Goal: Information Seeking & Learning: Find specific page/section

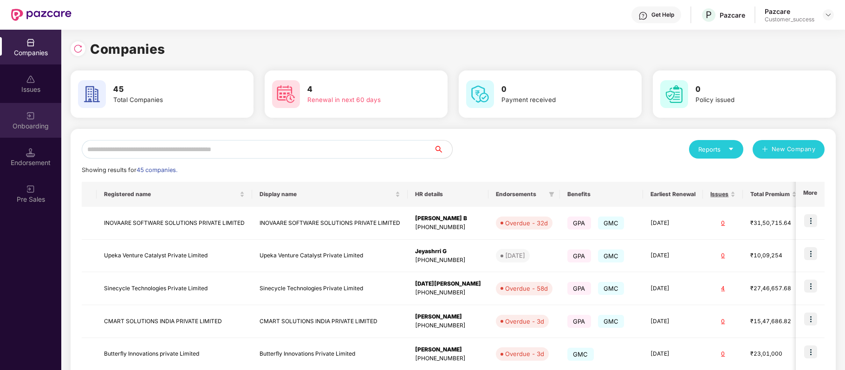
click at [32, 123] on div "Onboarding" at bounding box center [30, 126] width 61 height 9
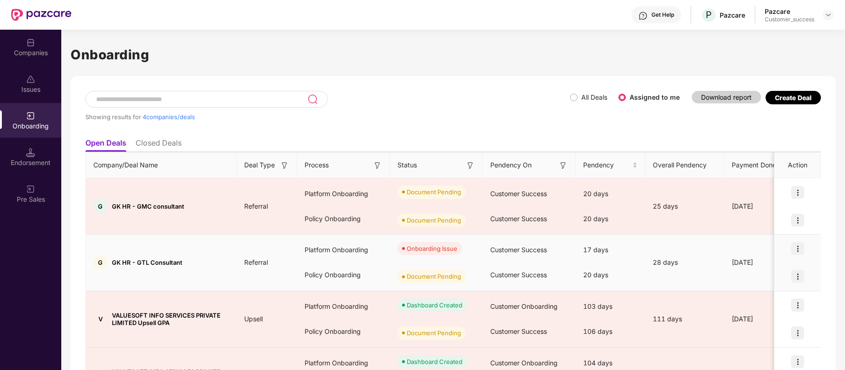
scroll to position [25, 0]
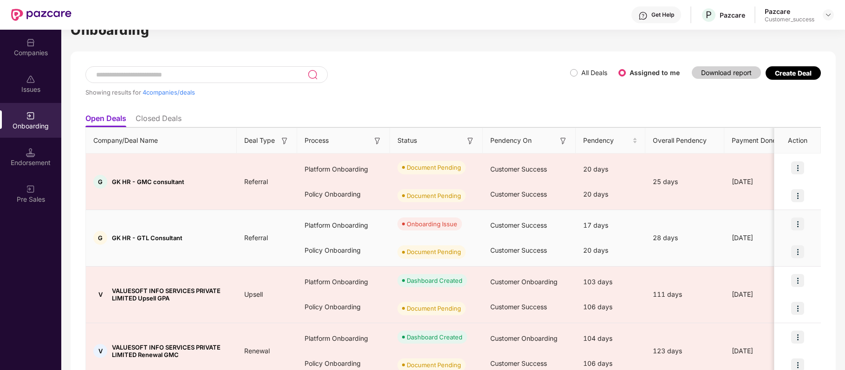
click at [799, 226] on img at bounding box center [797, 224] width 13 height 13
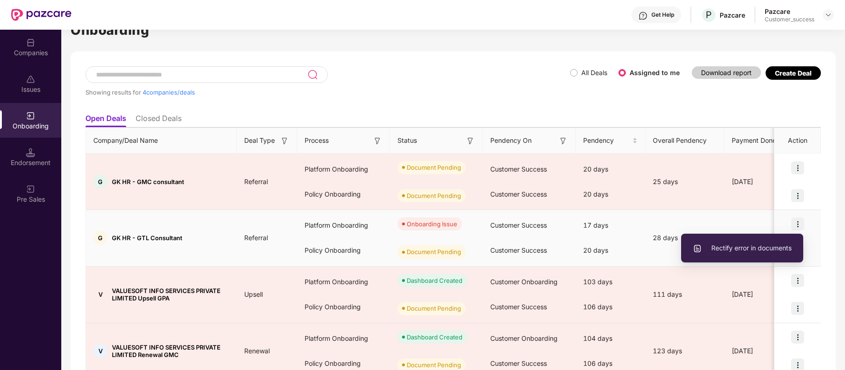
click at [776, 246] on span "Rectify error in documents" at bounding box center [742, 248] width 99 height 10
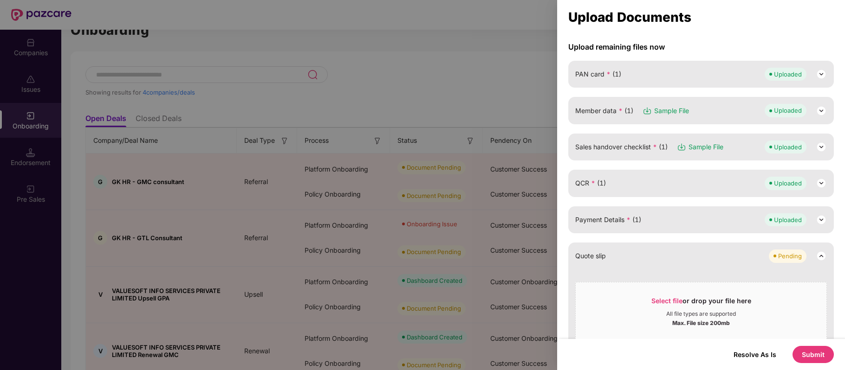
scroll to position [115, 0]
click at [818, 350] on button "Submit" at bounding box center [812, 354] width 41 height 17
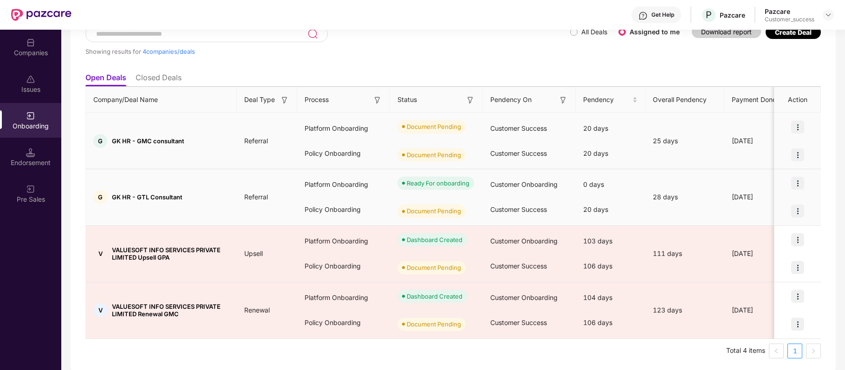
scroll to position [68, 0]
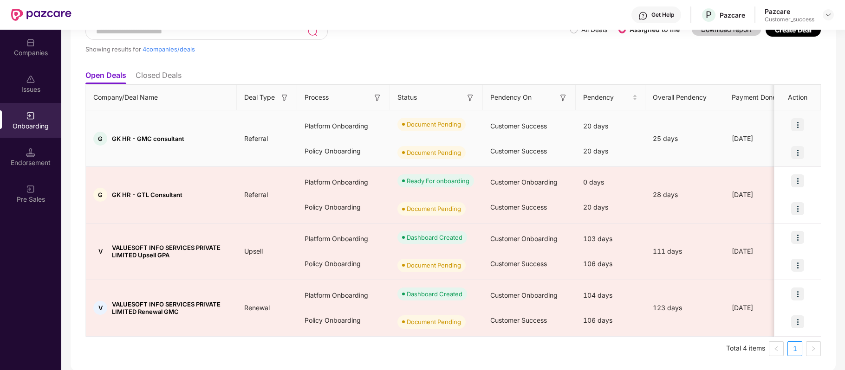
click at [800, 127] on img at bounding box center [797, 124] width 13 height 13
click at [811, 139] on div at bounding box center [797, 153] width 46 height 28
click at [797, 124] on img at bounding box center [797, 124] width 13 height 13
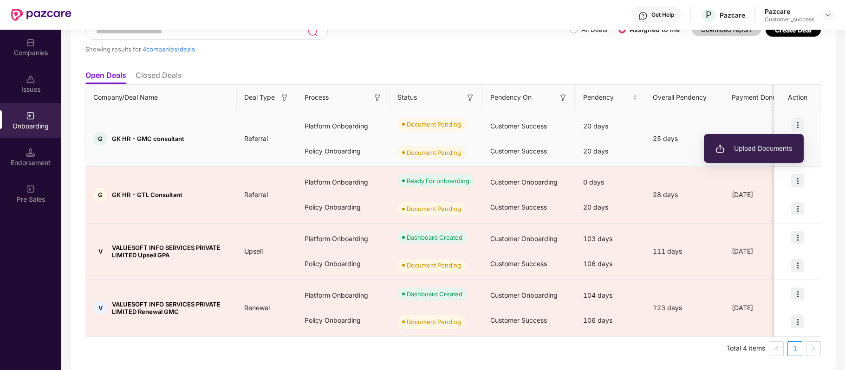
click at [764, 150] on span "Upload Documents" at bounding box center [753, 148] width 77 height 10
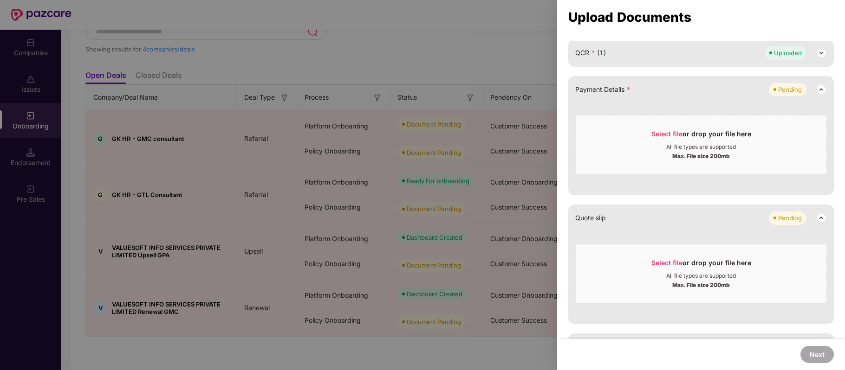
scroll to position [396, 0]
click at [518, 41] on div at bounding box center [422, 185] width 845 height 370
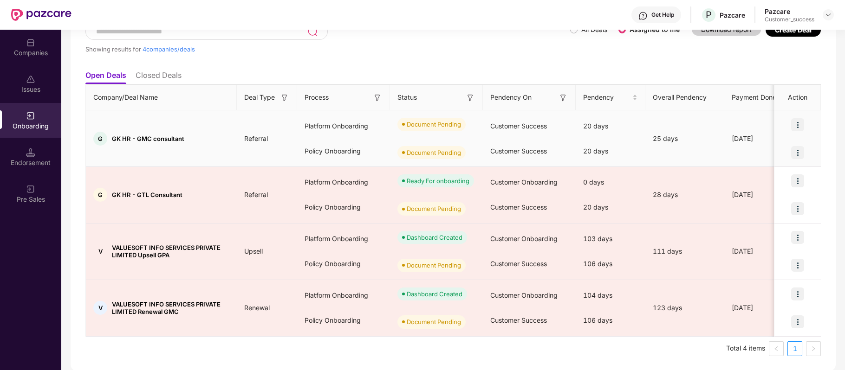
click at [798, 152] on img at bounding box center [797, 152] width 13 height 13
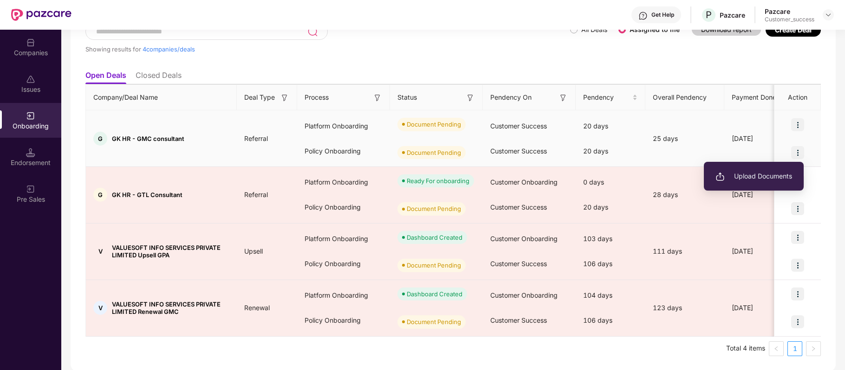
click at [764, 177] on span "Upload Documents" at bounding box center [753, 176] width 77 height 10
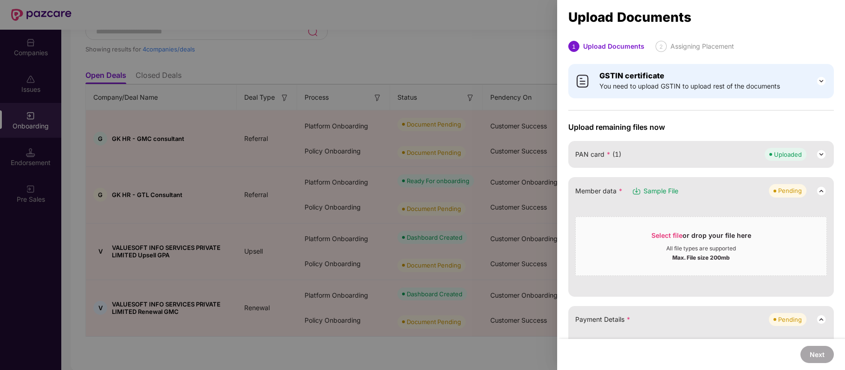
click at [500, 47] on div at bounding box center [422, 185] width 845 height 370
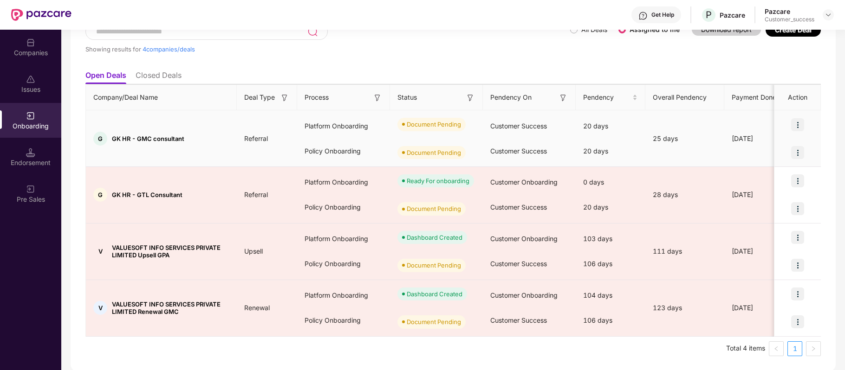
click at [798, 123] on img at bounding box center [797, 124] width 13 height 13
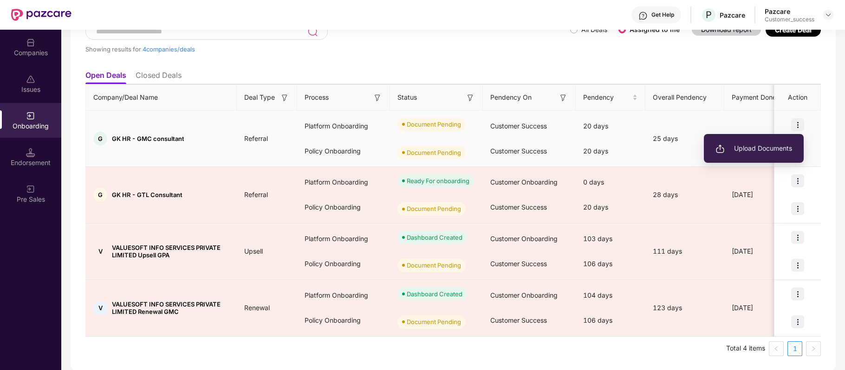
click at [774, 149] on span "Upload Documents" at bounding box center [753, 148] width 77 height 10
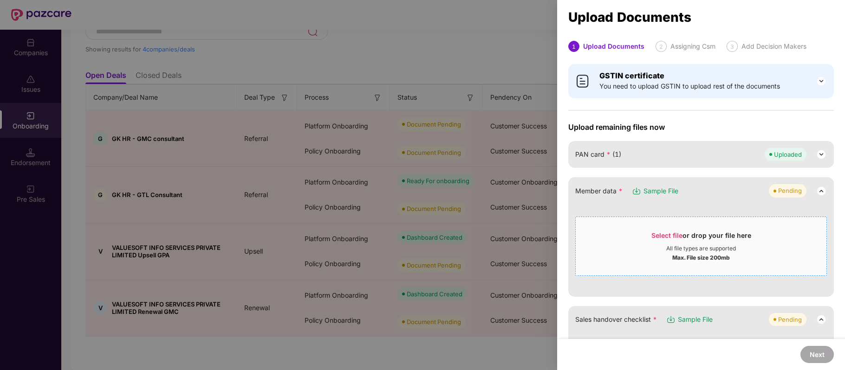
click at [669, 232] on span "Select file" at bounding box center [666, 236] width 31 height 8
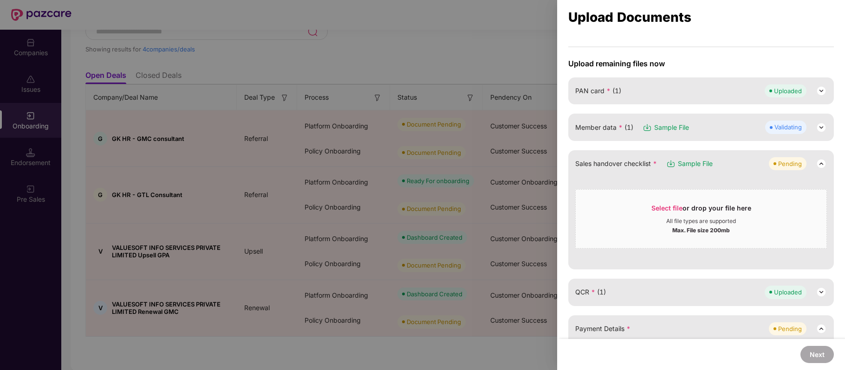
scroll to position [64, 0]
click at [662, 205] on span "Select file" at bounding box center [666, 208] width 31 height 8
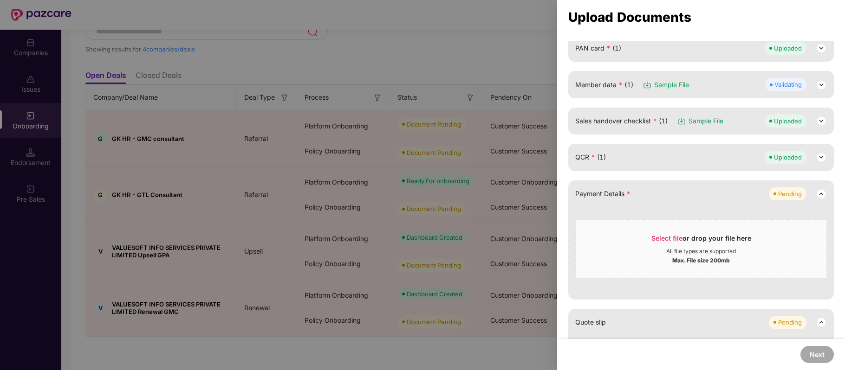
scroll to position [107, 0]
click at [656, 240] on span "Select file" at bounding box center [666, 238] width 31 height 8
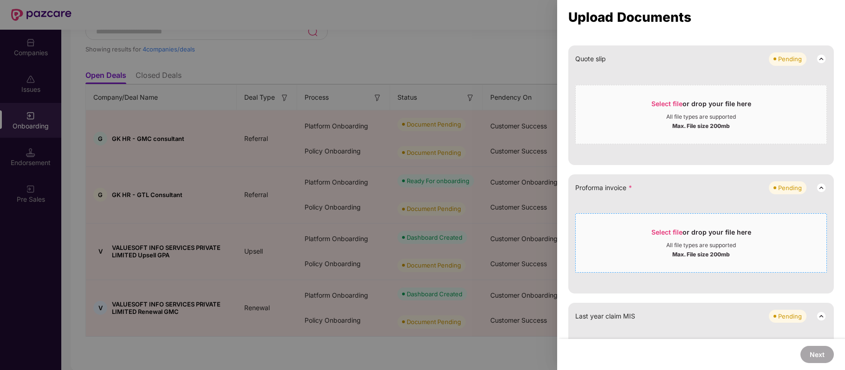
scroll to position [279, 0]
click at [663, 227] on span "Select file" at bounding box center [666, 231] width 31 height 8
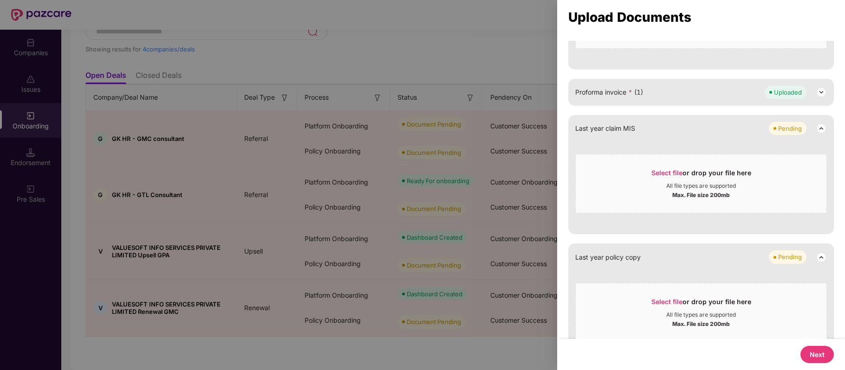
scroll to position [403, 0]
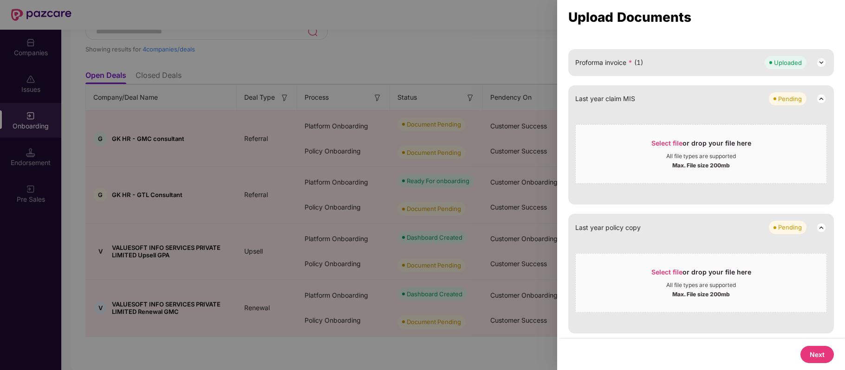
click at [820, 348] on button "Next" at bounding box center [816, 354] width 33 height 17
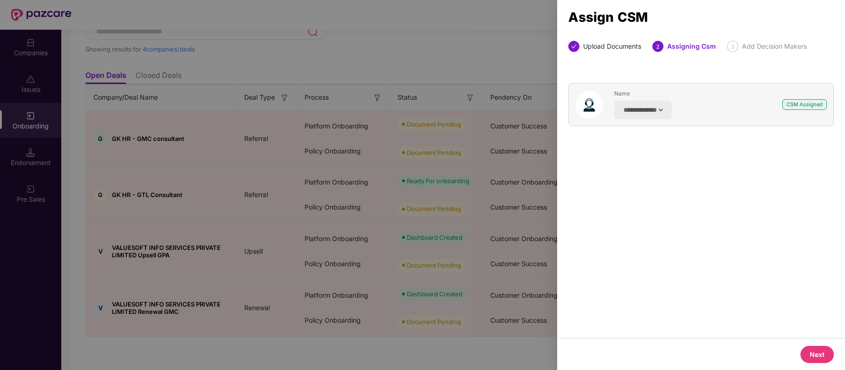
click at [818, 355] on button "Next" at bounding box center [816, 354] width 33 height 17
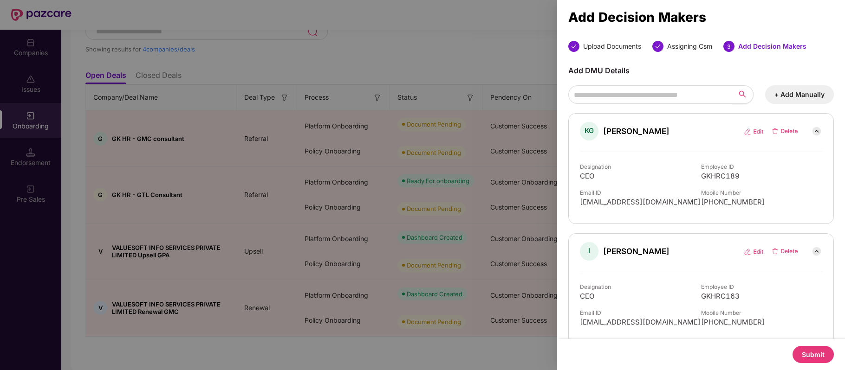
click at [818, 355] on button "Submit" at bounding box center [812, 354] width 41 height 17
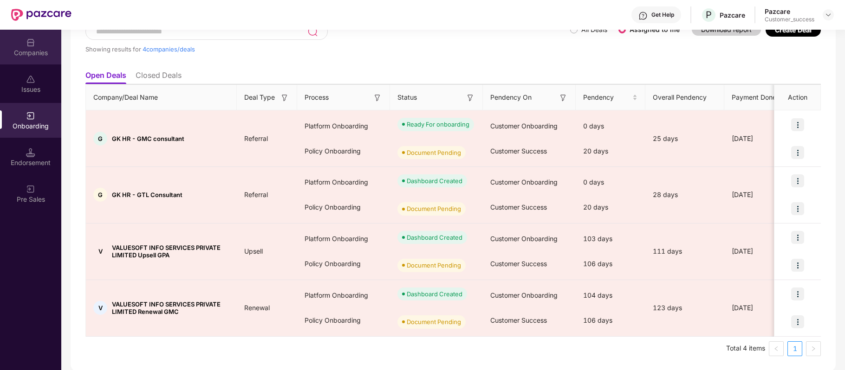
click at [32, 45] on img at bounding box center [30, 42] width 9 height 9
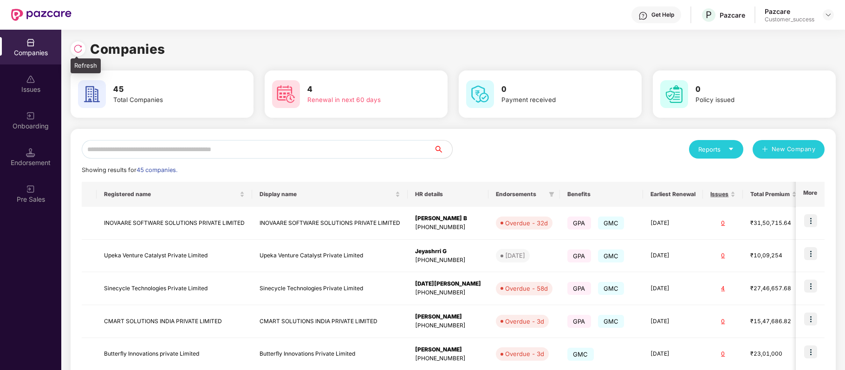
click at [75, 47] on img at bounding box center [77, 48] width 9 height 9
click at [244, 148] on input "text" at bounding box center [258, 149] width 352 height 19
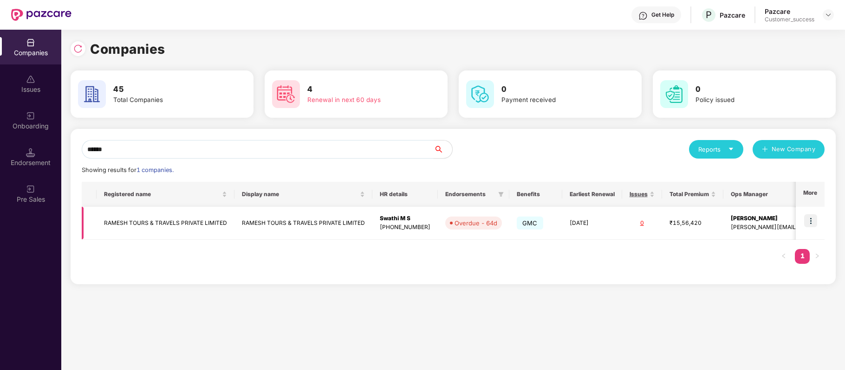
type input "******"
click at [811, 224] on img at bounding box center [810, 220] width 13 height 13
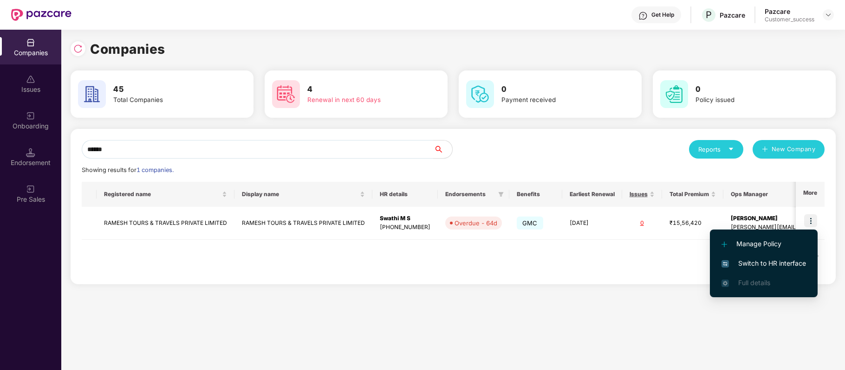
click at [788, 265] on span "Switch to HR interface" at bounding box center [763, 264] width 84 height 10
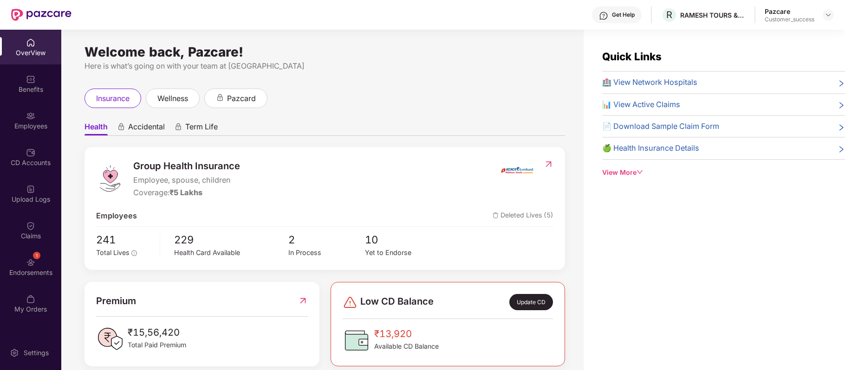
click at [39, 119] on div "Employees" at bounding box center [30, 120] width 61 height 35
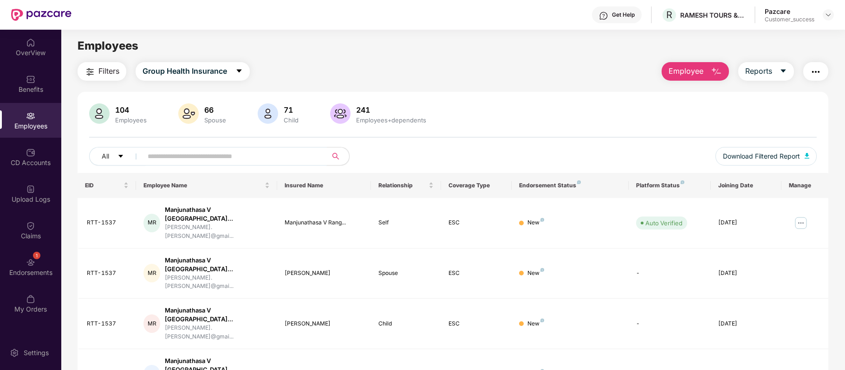
click at [212, 158] on input "text" at bounding box center [231, 156] width 167 height 14
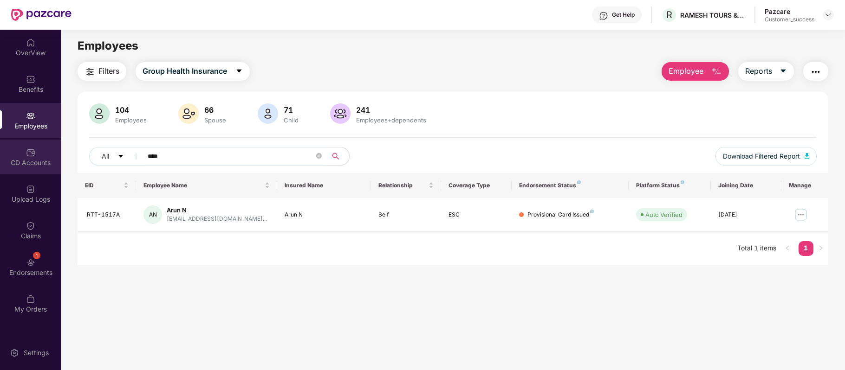
type input "****"
click at [27, 169] on div "CD Accounts" at bounding box center [30, 157] width 61 height 35
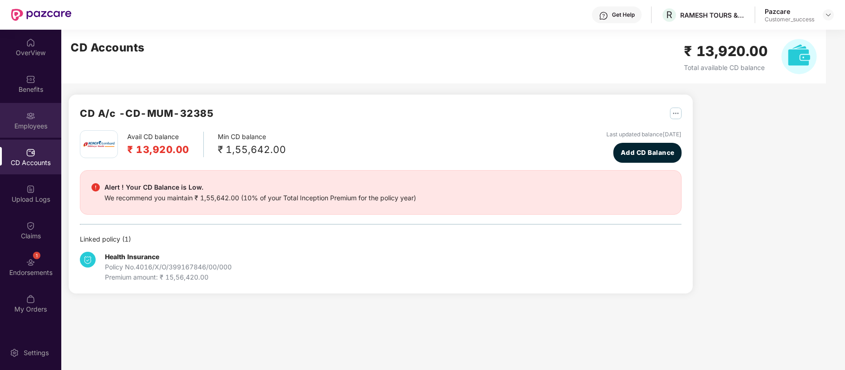
click at [34, 127] on div "Employees" at bounding box center [30, 126] width 61 height 9
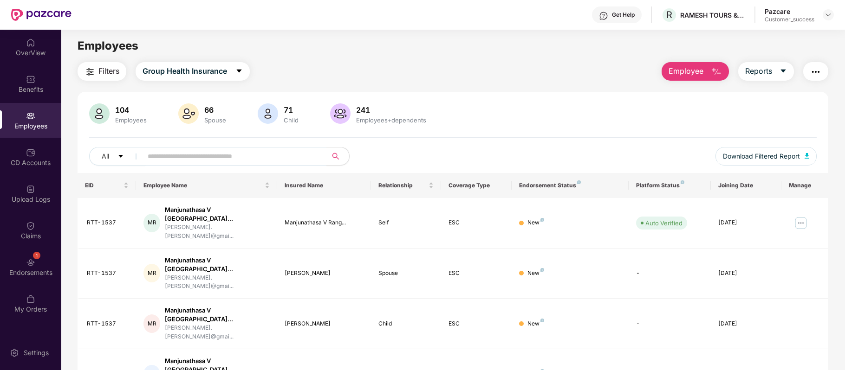
click at [366, 60] on main "Employees Filters Group Health Insurance Employee Reports 104 Employees 66 Spou…" at bounding box center [452, 215] width 783 height 370
click at [668, 19] on span "R" at bounding box center [669, 14] width 6 height 11
click at [624, 13] on div "Get Help" at bounding box center [623, 14] width 23 height 7
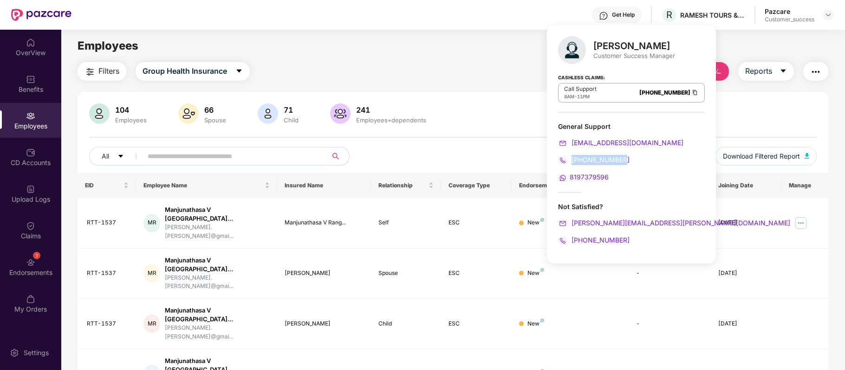
drag, startPoint x: 626, startPoint y: 158, endPoint x: 573, endPoint y: 155, distance: 53.5
click at [573, 155] on div "General Support [EMAIL_ADDRESS][DOMAIN_NAME] [PHONE_NUMBER] 8197379596" at bounding box center [631, 152] width 147 height 61
copy span "[PHONE_NUMBER]"
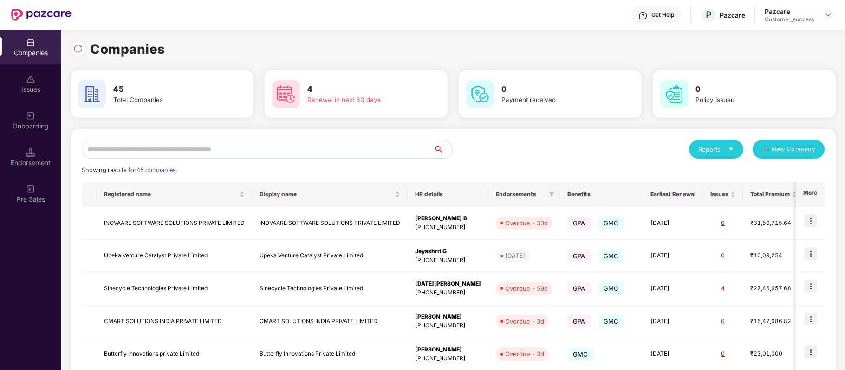
click at [210, 152] on input "text" at bounding box center [258, 149] width 352 height 19
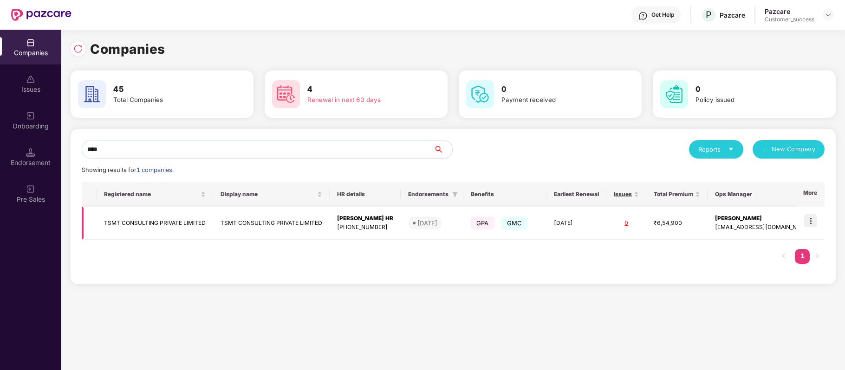
scroll to position [0, 0]
type input "****"
click at [811, 217] on img at bounding box center [810, 220] width 13 height 13
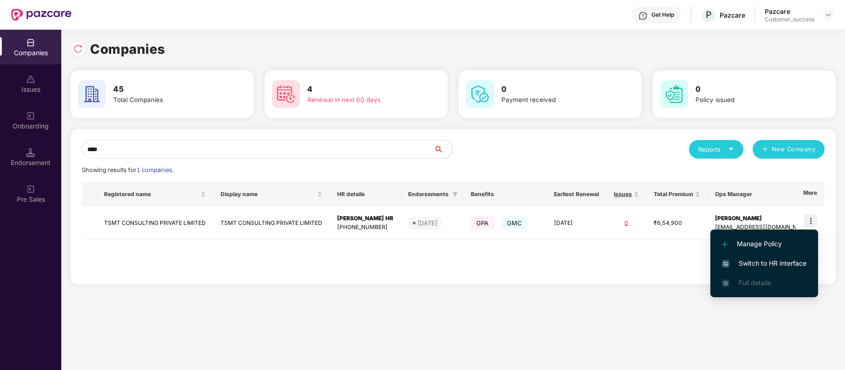
click at [782, 260] on span "Switch to HR interface" at bounding box center [764, 264] width 84 height 10
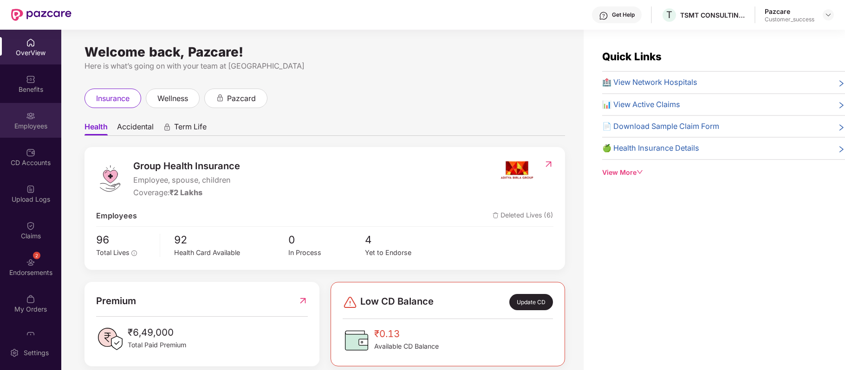
click at [26, 107] on div "Employees" at bounding box center [30, 120] width 61 height 35
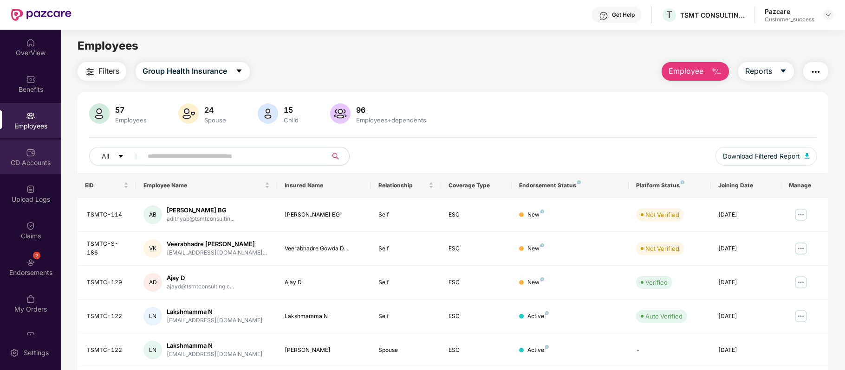
click at [37, 165] on div "CD Accounts" at bounding box center [30, 162] width 61 height 9
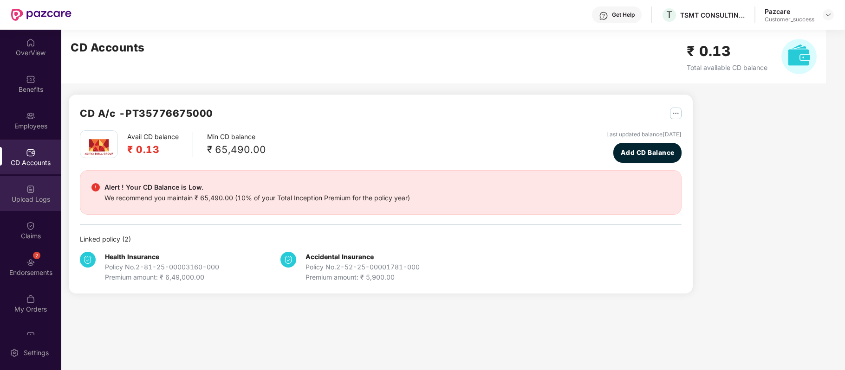
click at [33, 186] on img at bounding box center [30, 189] width 9 height 9
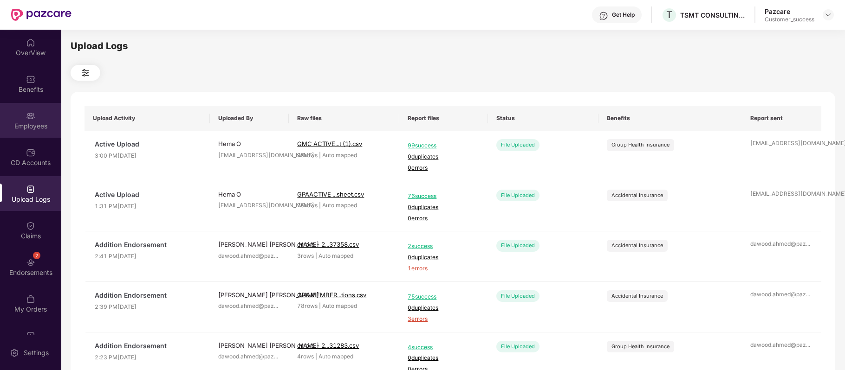
click at [29, 116] on img at bounding box center [30, 115] width 9 height 9
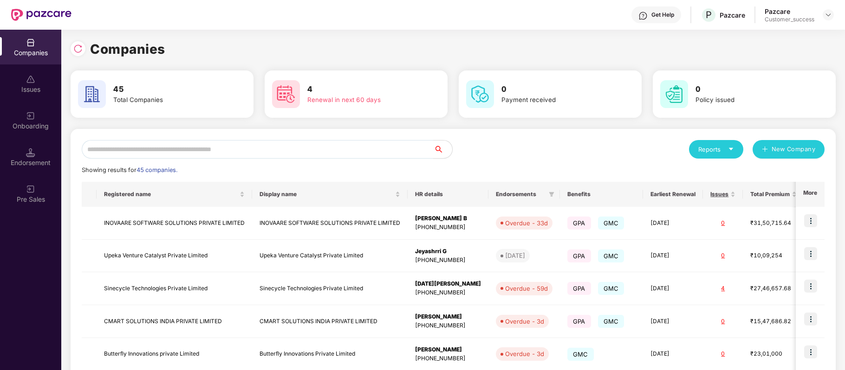
scroll to position [0, 0]
click at [164, 151] on input "text" at bounding box center [258, 149] width 352 height 19
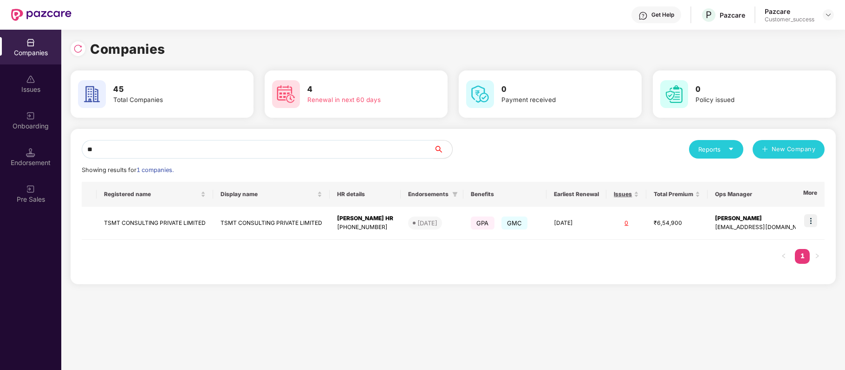
type input "*"
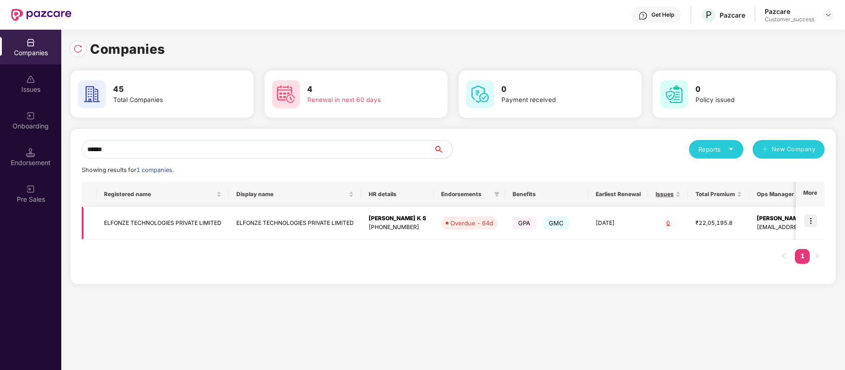
type input "******"
click at [810, 223] on img at bounding box center [810, 220] width 13 height 13
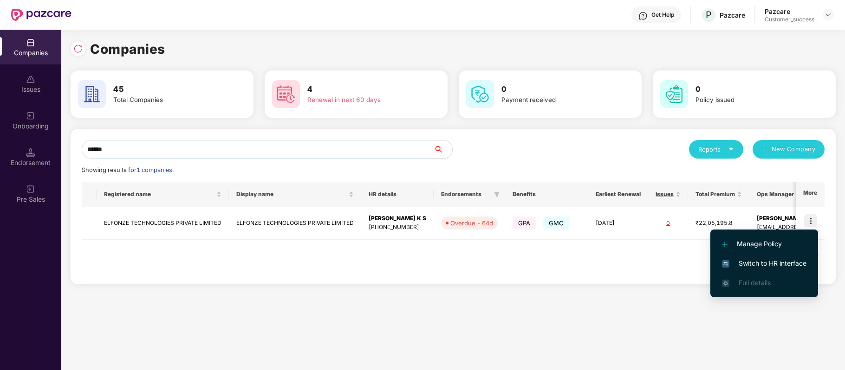
click at [775, 266] on span "Switch to HR interface" at bounding box center [764, 264] width 84 height 10
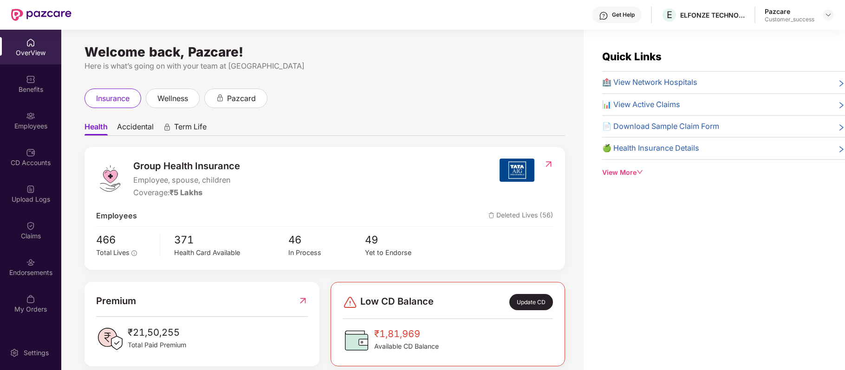
click at [36, 122] on div "Employees" at bounding box center [30, 126] width 61 height 9
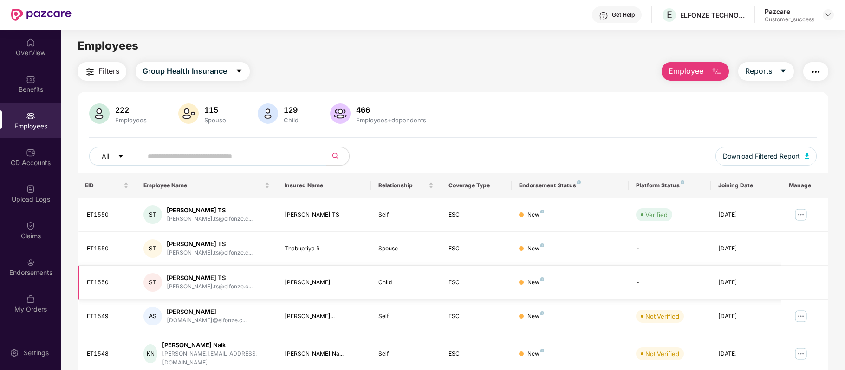
scroll to position [201, 0]
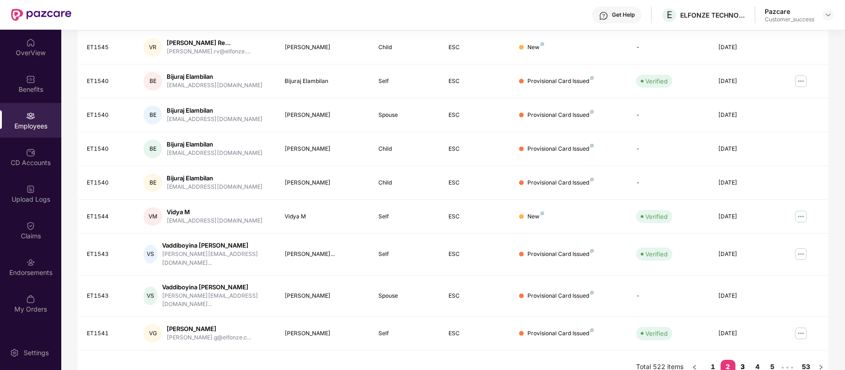
click at [741, 360] on link "3" at bounding box center [742, 367] width 15 height 14
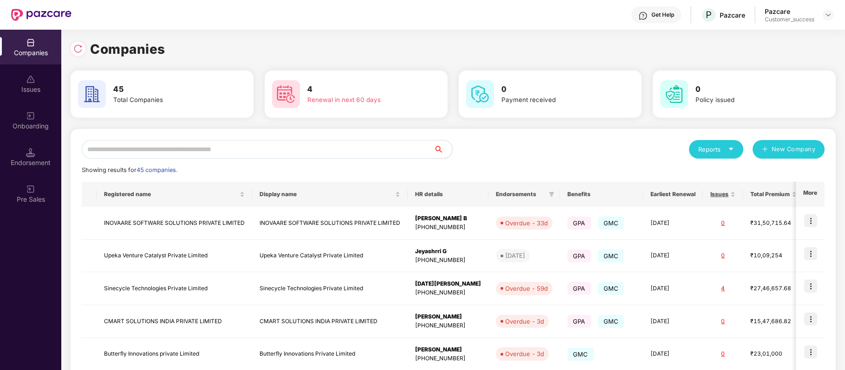
scroll to position [0, 0]
click at [259, 143] on input "text" at bounding box center [258, 149] width 352 height 19
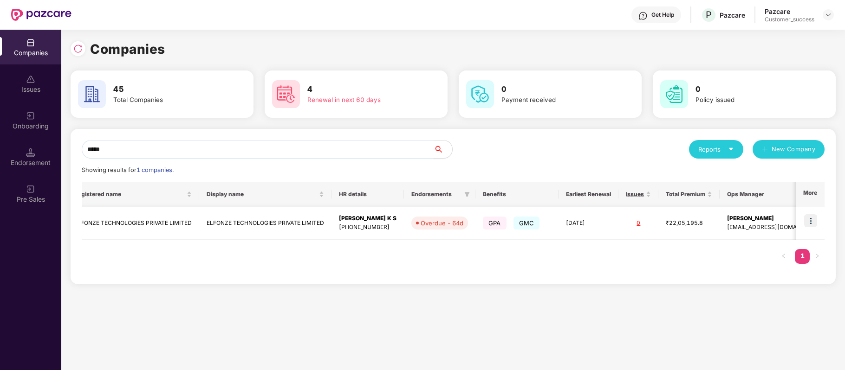
scroll to position [0, 0]
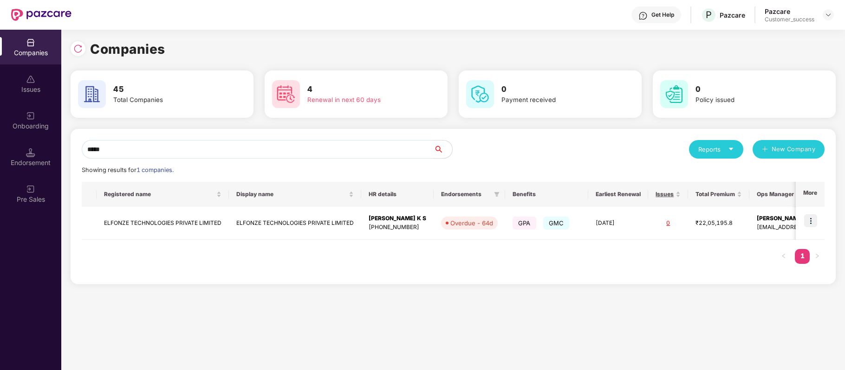
type input "*****"
click at [811, 224] on img at bounding box center [810, 220] width 13 height 13
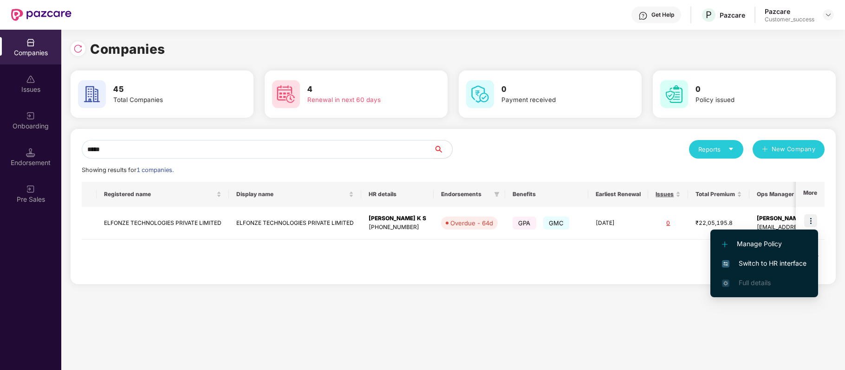
click at [785, 262] on span "Switch to HR interface" at bounding box center [764, 264] width 84 height 10
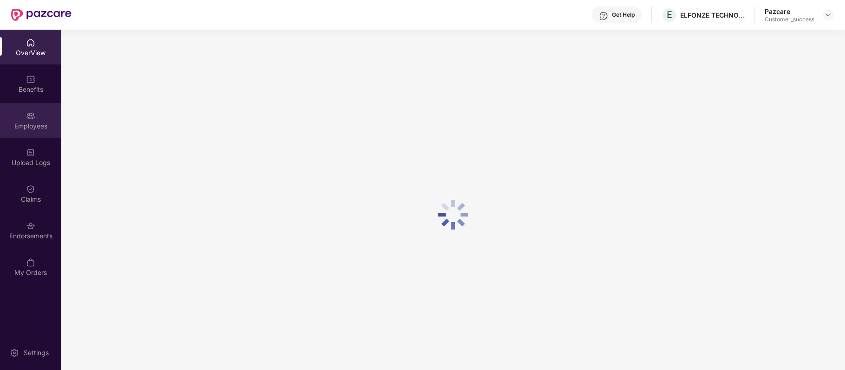
click at [19, 114] on div "Employees" at bounding box center [30, 120] width 61 height 35
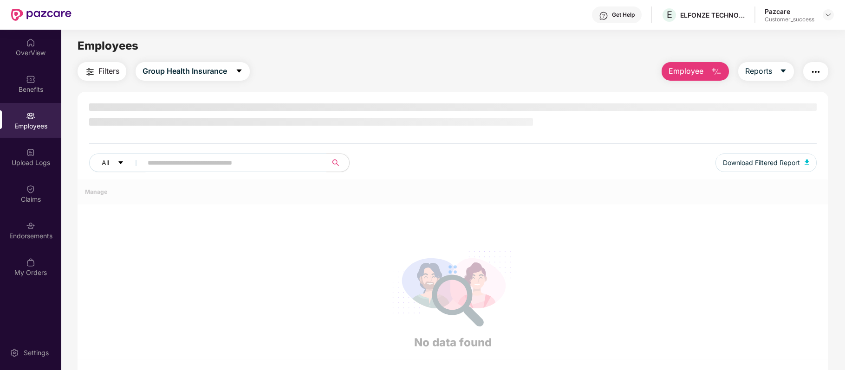
click at [19, 114] on div "Employees" at bounding box center [30, 120] width 61 height 35
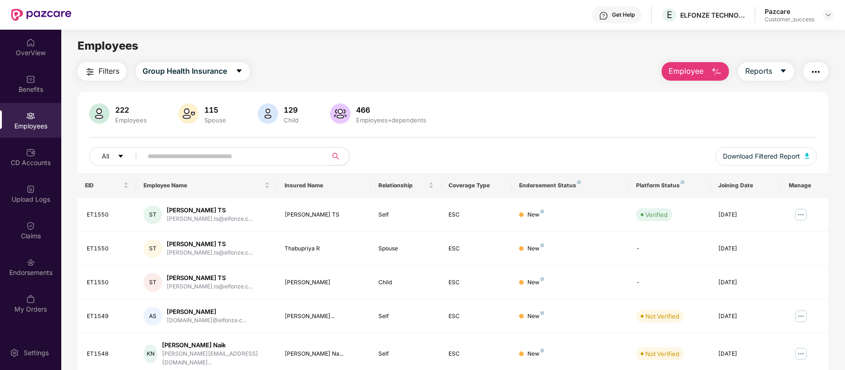
click at [193, 158] on input "text" at bounding box center [231, 156] width 167 height 14
paste input "******"
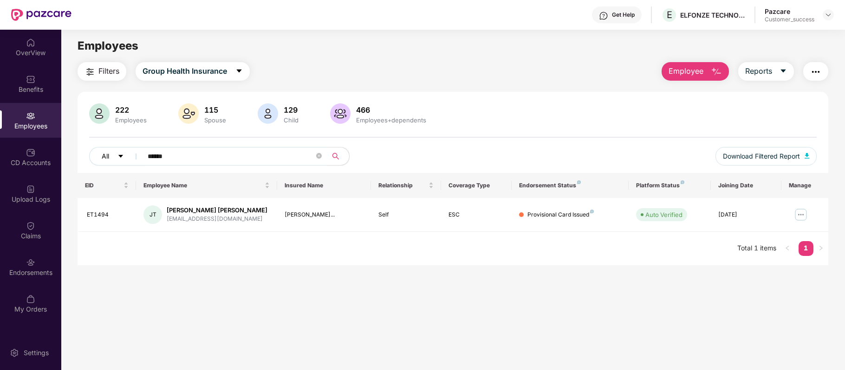
drag, startPoint x: 184, startPoint y: 152, endPoint x: 135, endPoint y: 149, distance: 49.3
click at [135, 149] on div "All ******" at bounding box center [301, 156] width 424 height 19
paste input "text"
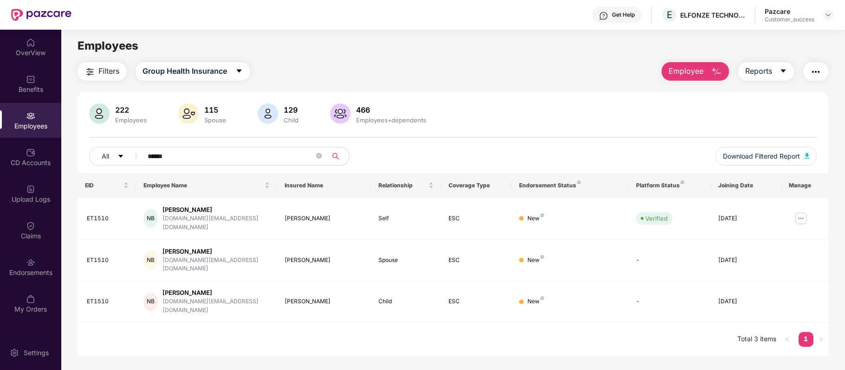
click at [217, 155] on input "******" at bounding box center [231, 156] width 167 height 14
type input "*"
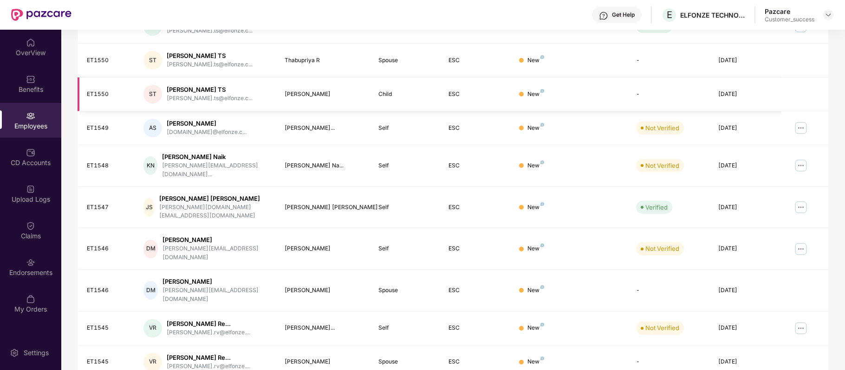
scroll to position [201, 0]
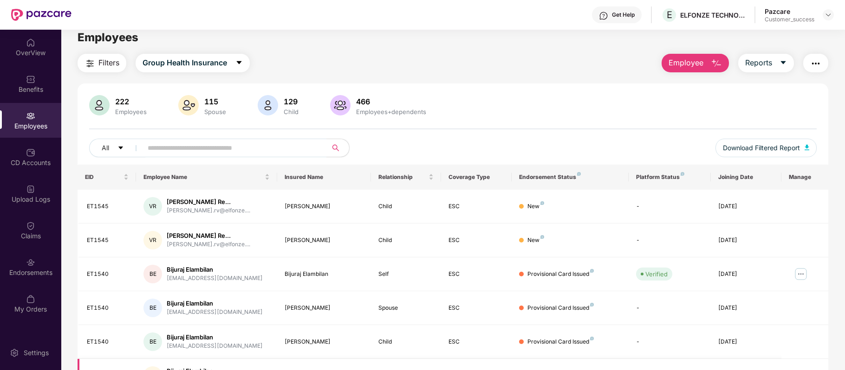
scroll to position [0, 0]
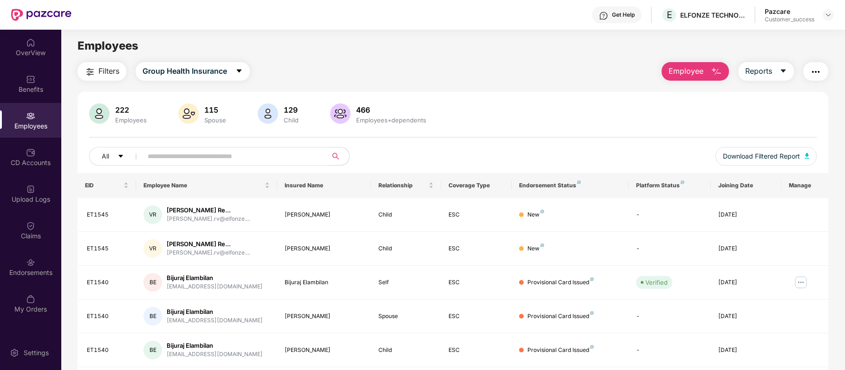
click at [235, 160] on input "text" at bounding box center [231, 156] width 167 height 14
paste input "******"
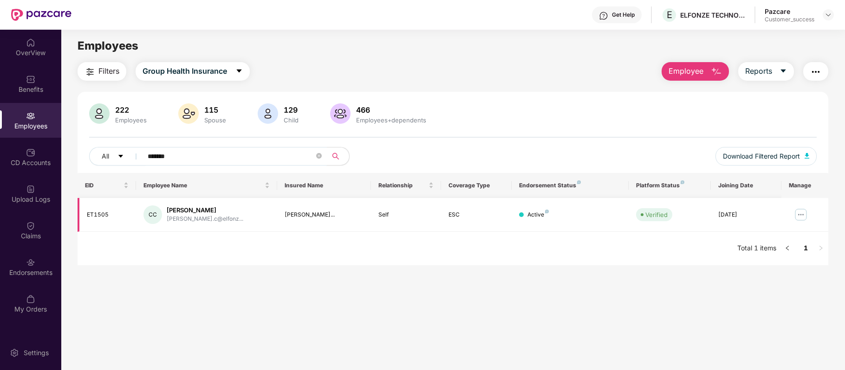
type input "******"
click at [798, 213] on img at bounding box center [800, 215] width 15 height 15
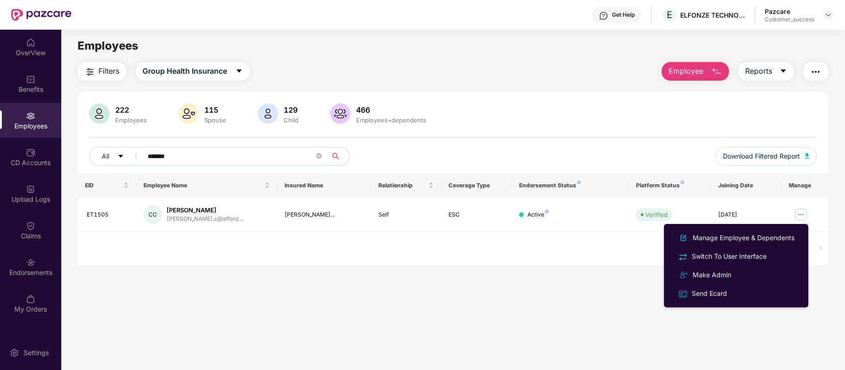
click at [319, 41] on div "Employees" at bounding box center [452, 46] width 783 height 18
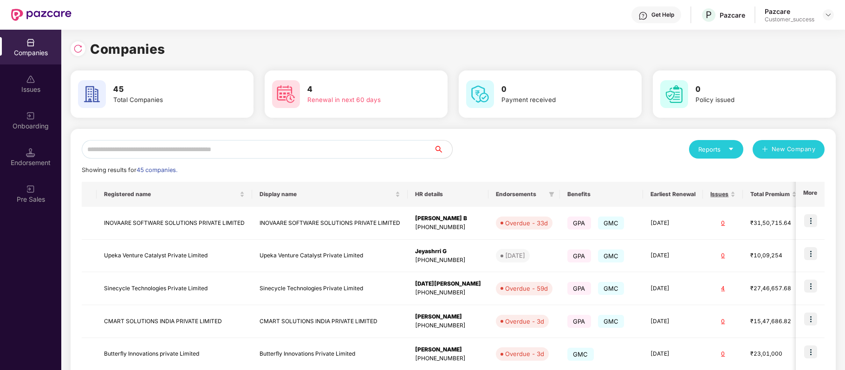
scroll to position [0, 0]
click at [243, 149] on input "text" at bounding box center [258, 149] width 352 height 19
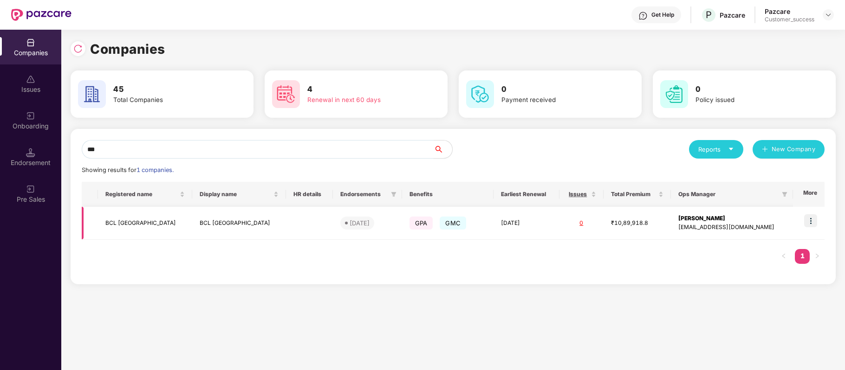
type input "***"
click at [810, 223] on img at bounding box center [810, 220] width 13 height 13
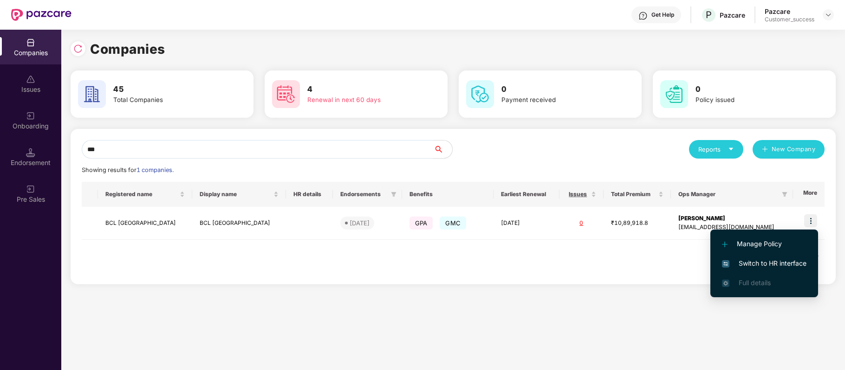
click at [786, 266] on span "Switch to HR interface" at bounding box center [764, 264] width 84 height 10
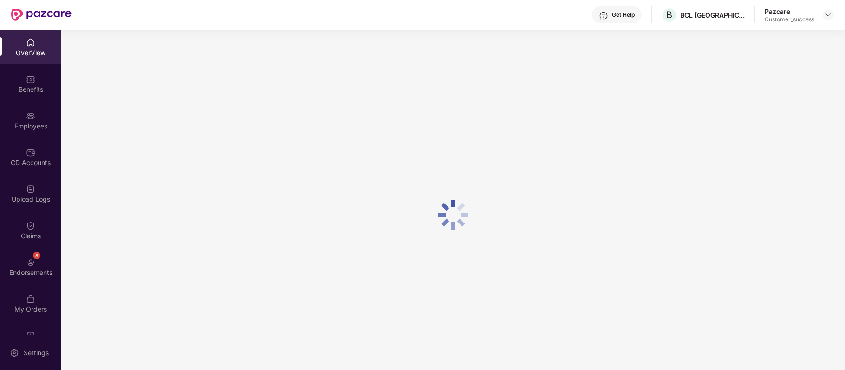
click at [26, 118] on img at bounding box center [30, 115] width 9 height 9
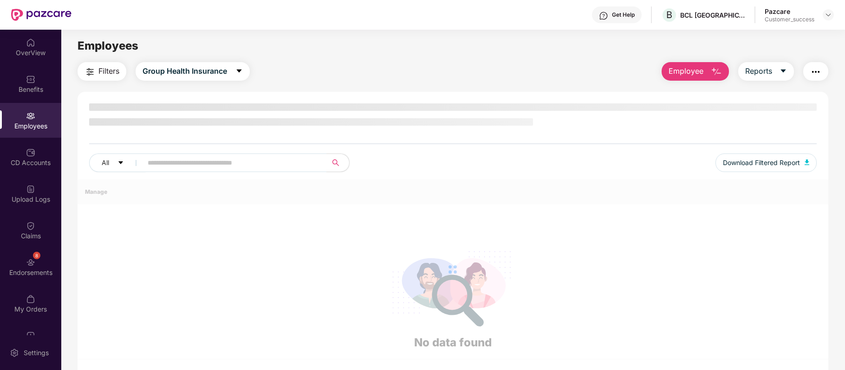
click at [26, 118] on img at bounding box center [30, 115] width 9 height 9
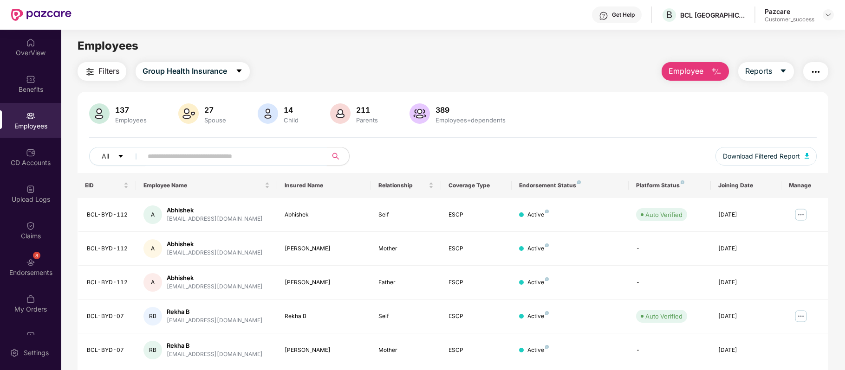
click at [214, 158] on input "text" at bounding box center [231, 156] width 167 height 14
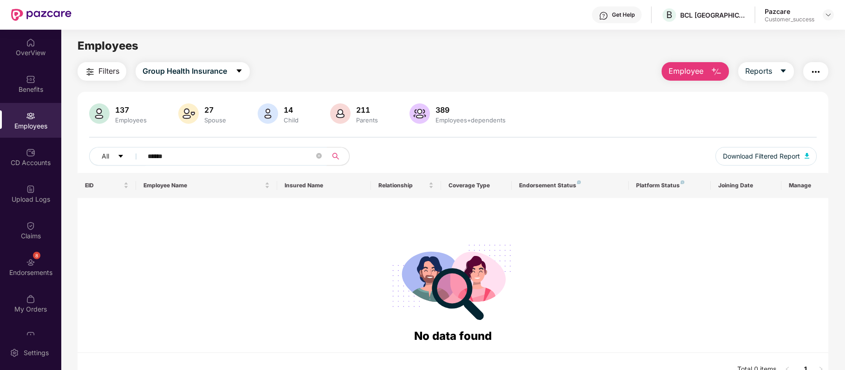
type input "******"
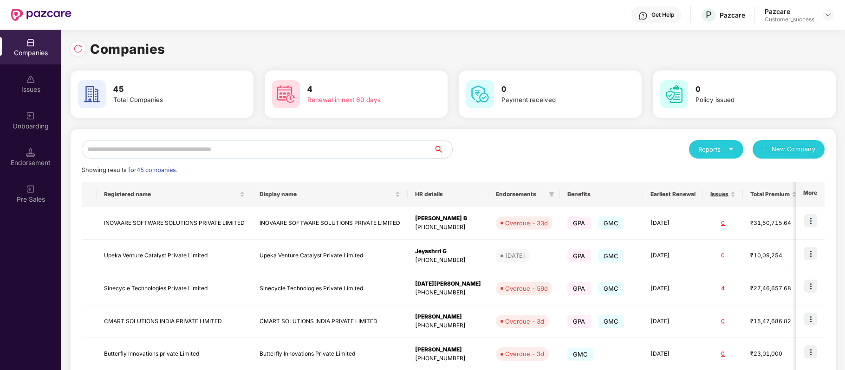
scroll to position [0, 0]
click at [219, 147] on input "text" at bounding box center [258, 149] width 352 height 19
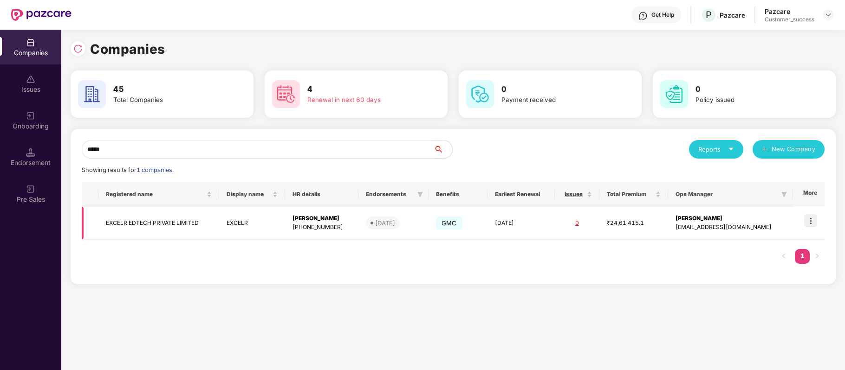
type input "*****"
click at [811, 223] on img at bounding box center [810, 220] width 13 height 13
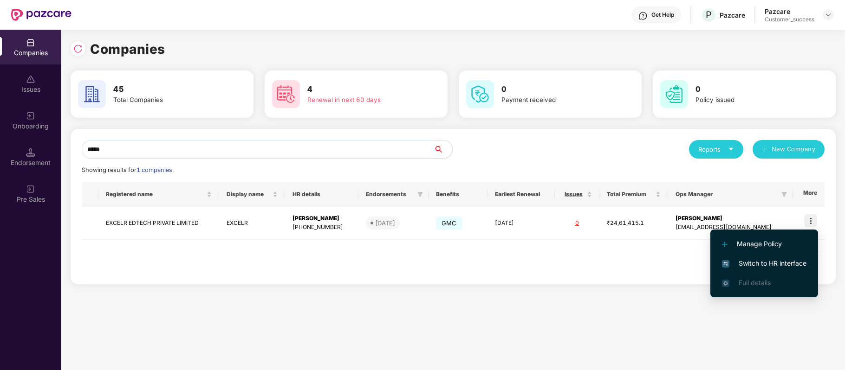
click at [788, 256] on li "Switch to HR interface" at bounding box center [764, 263] width 108 height 19
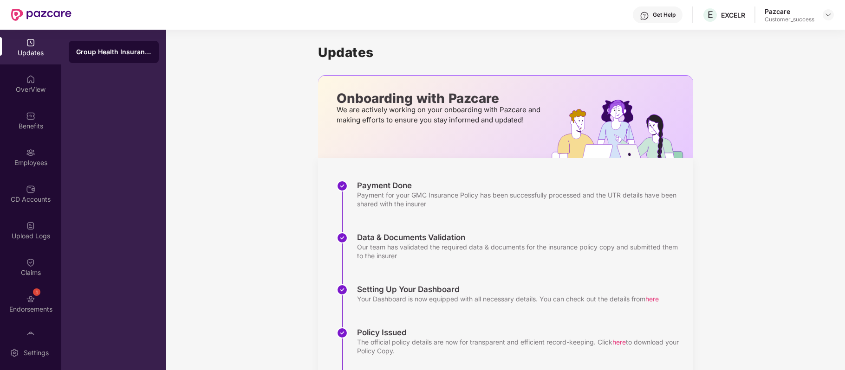
click at [27, 131] on div "Benefits" at bounding box center [30, 120] width 61 height 35
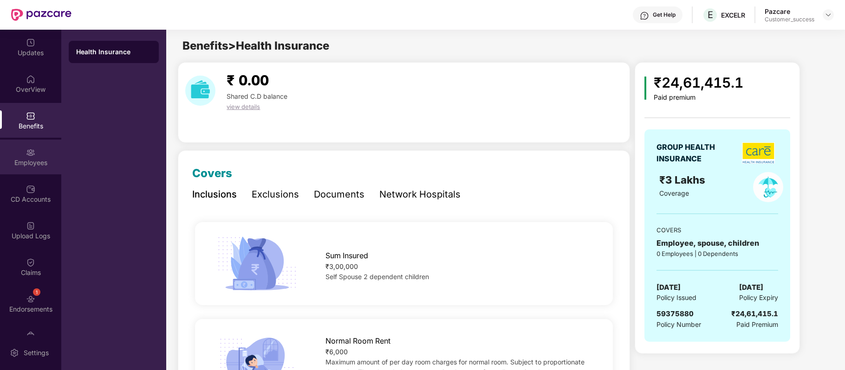
click at [31, 160] on div "Employees" at bounding box center [30, 162] width 61 height 9
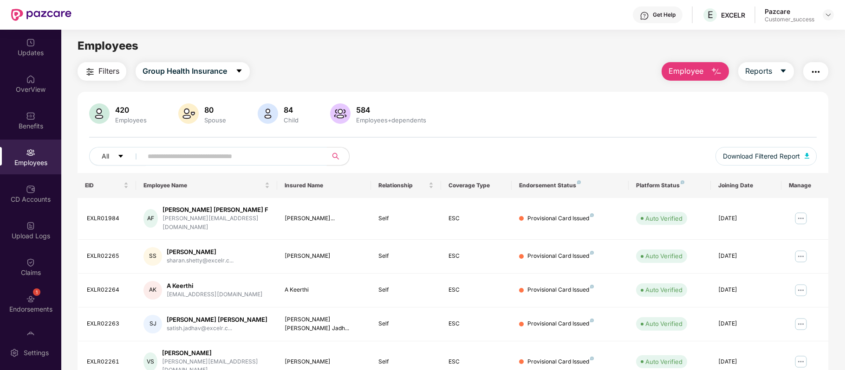
click at [200, 155] on input "text" at bounding box center [231, 156] width 167 height 14
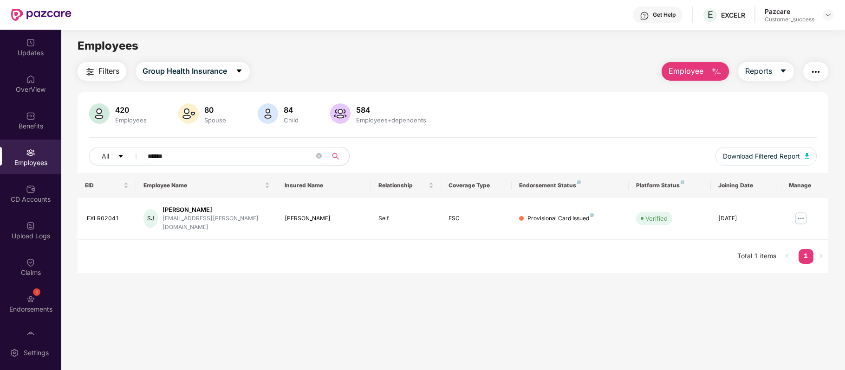
type input "******"
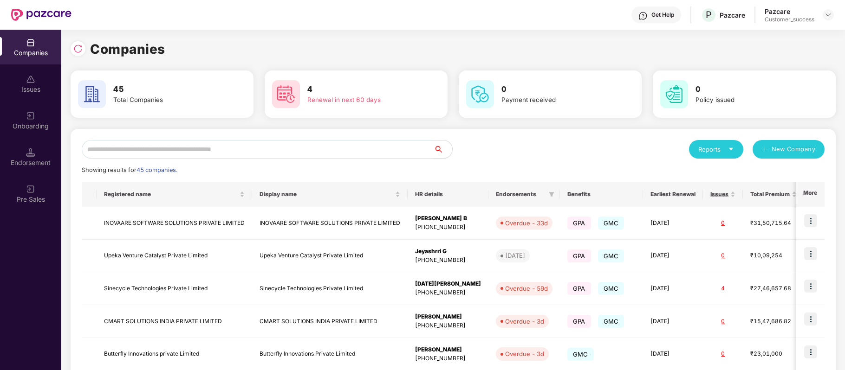
scroll to position [0, 0]
click at [203, 150] on input "text" at bounding box center [258, 149] width 352 height 19
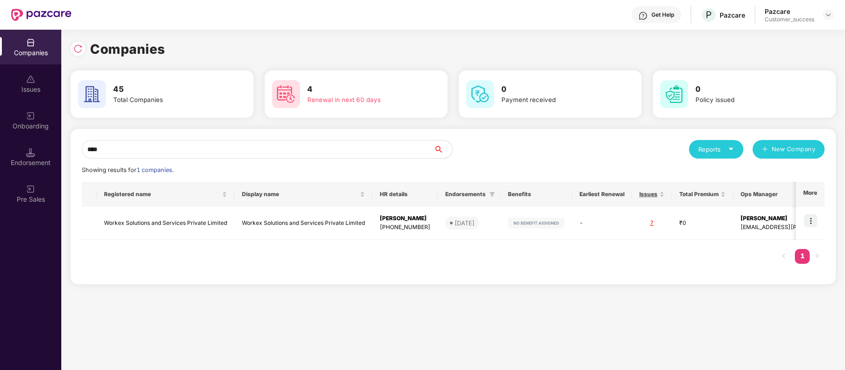
type input "****"
click at [159, 221] on td "Workex Solutions and Services Private Limited" at bounding box center [166, 223] width 138 height 33
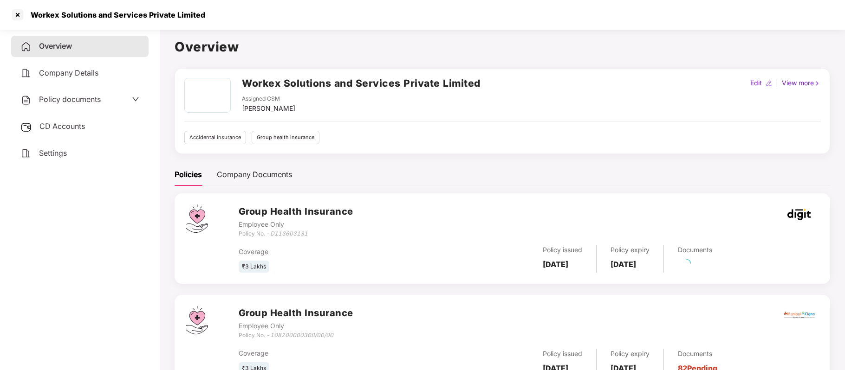
click at [77, 99] on span "Policy documents" at bounding box center [70, 99] width 62 height 9
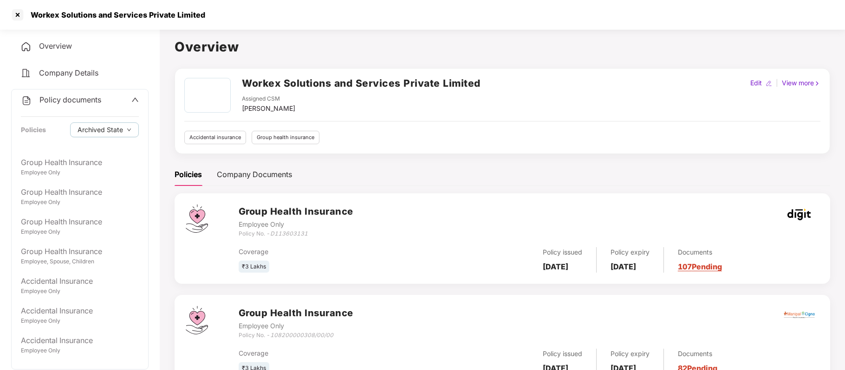
click at [268, 141] on div "Group health insurance" at bounding box center [286, 137] width 68 height 13
click at [255, 171] on div "Company Documents" at bounding box center [254, 175] width 75 height 12
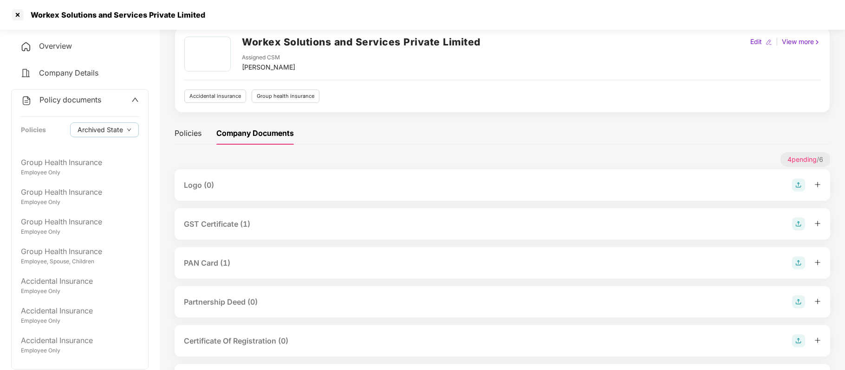
scroll to position [42, 0]
click at [241, 223] on div "GST Certificate (1)" at bounding box center [217, 224] width 66 height 12
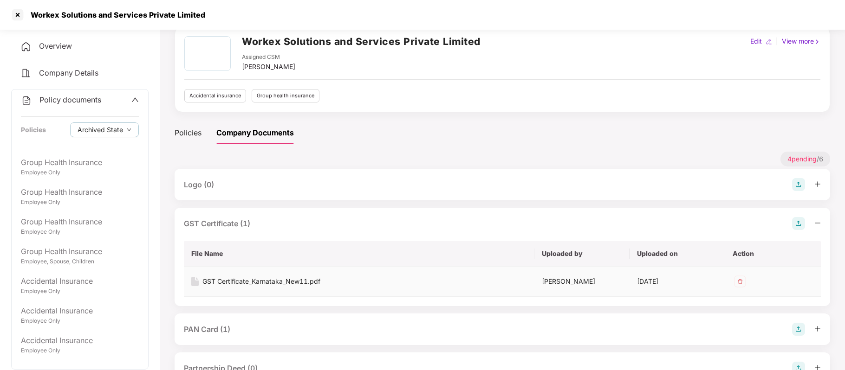
click at [269, 281] on div "GST Certificate_Karnataka_New11.pdf" at bounding box center [261, 282] width 118 height 10
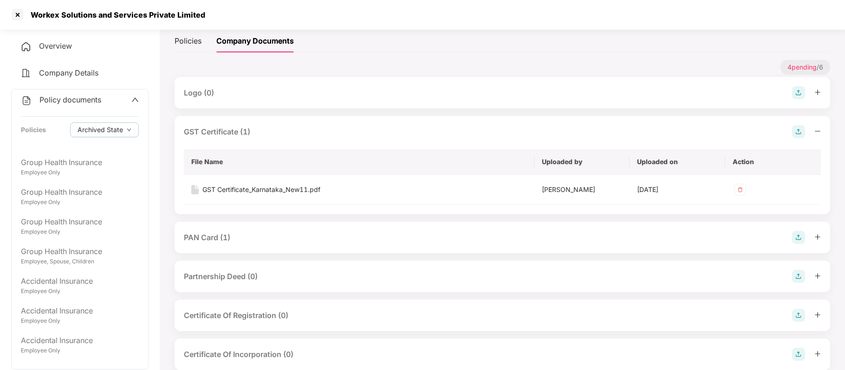
scroll to position [136, 0]
click at [218, 236] on div "PAN Card (1)" at bounding box center [207, 236] width 46 height 12
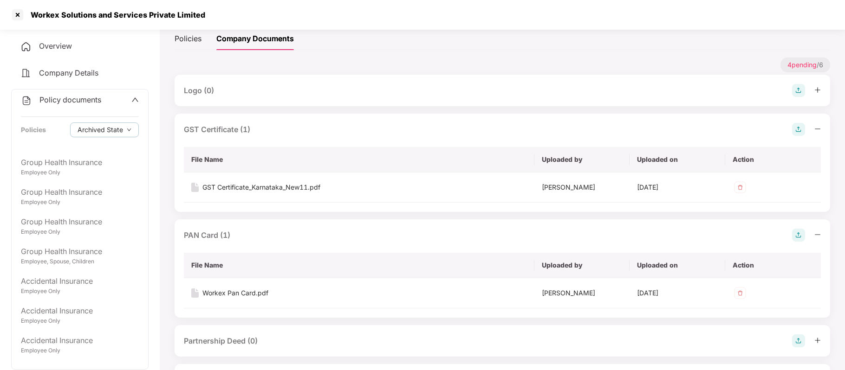
click at [799, 236] on img at bounding box center [798, 235] width 13 height 13
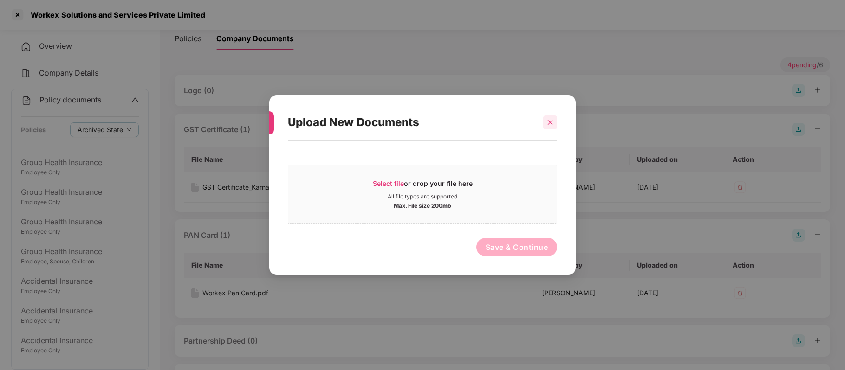
click at [548, 122] on icon "close" at bounding box center [550, 122] width 6 height 6
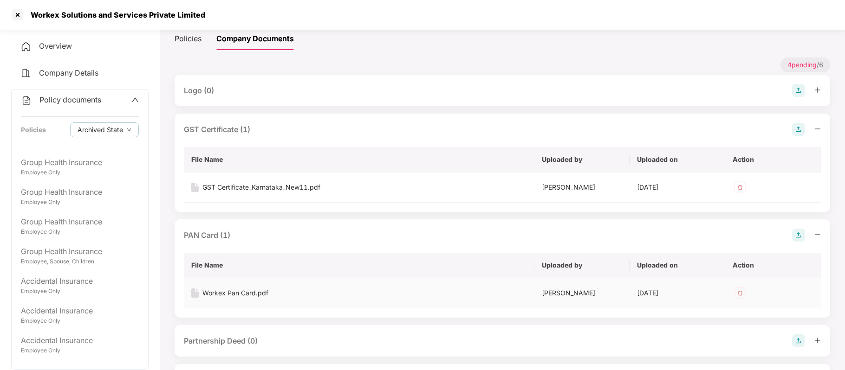
click at [254, 296] on div "Workex Pan Card.pdf" at bounding box center [235, 293] width 66 height 10
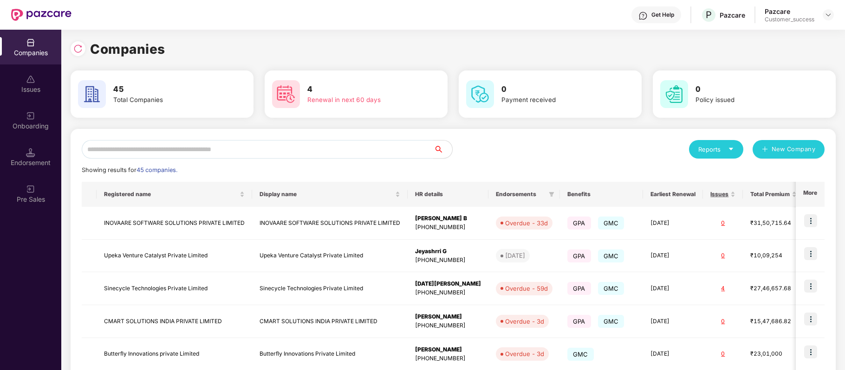
scroll to position [0, 0]
click at [661, 16] on div "Get Help" at bounding box center [662, 14] width 23 height 7
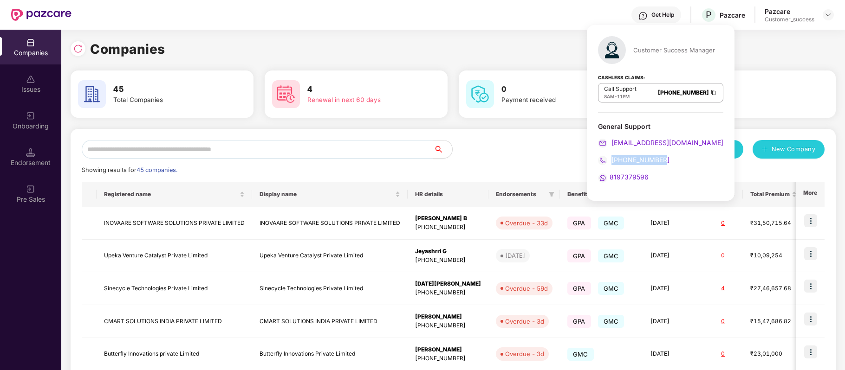
drag, startPoint x: 667, startPoint y: 160, endPoint x: 610, endPoint y: 162, distance: 56.7
click at [610, 162] on div "[PHONE_NUMBER]" at bounding box center [660, 160] width 125 height 10
copy span "[PHONE_NUMBER]"
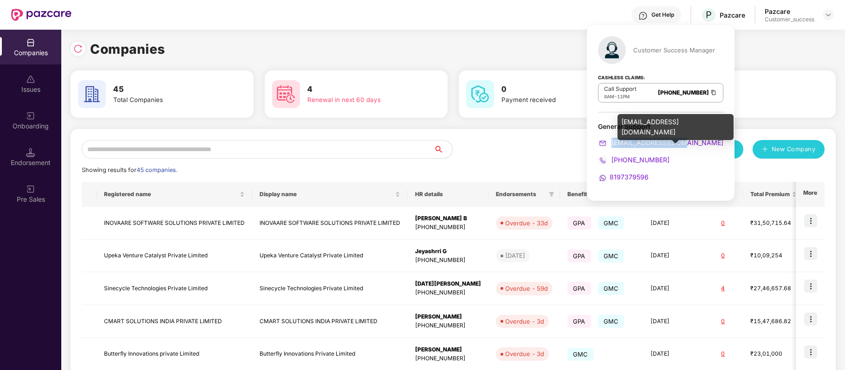
drag, startPoint x: 691, startPoint y: 141, endPoint x: 611, endPoint y: 142, distance: 80.3
click at [611, 142] on div "[EMAIL_ADDRESS][DOMAIN_NAME]" at bounding box center [660, 143] width 125 height 10
copy span "[EMAIL_ADDRESS][DOMAIN_NAME]"
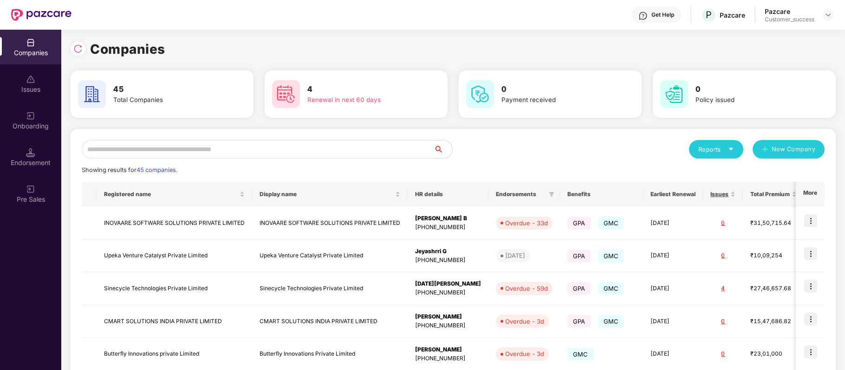
click at [238, 142] on input "text" at bounding box center [258, 149] width 352 height 19
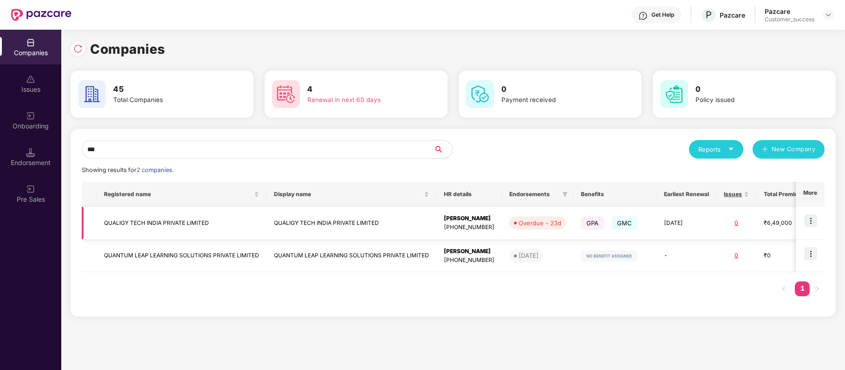
type input "***"
click at [192, 217] on td "QUALIGY TECH INDIA PRIVATE LIMITED" at bounding box center [182, 223] width 170 height 33
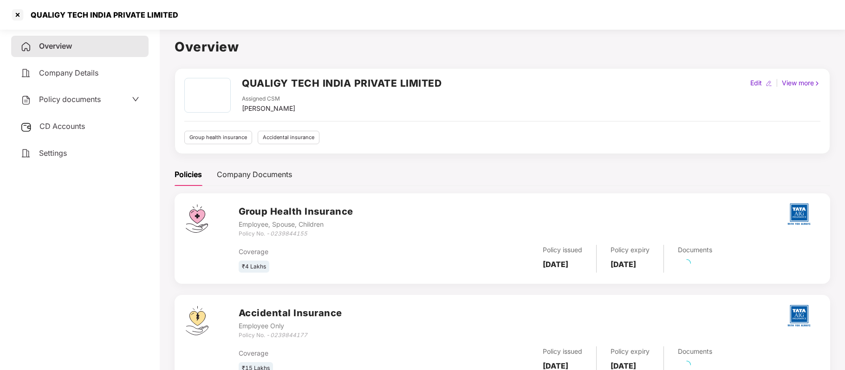
click at [83, 100] on span "Policy documents" at bounding box center [70, 99] width 62 height 9
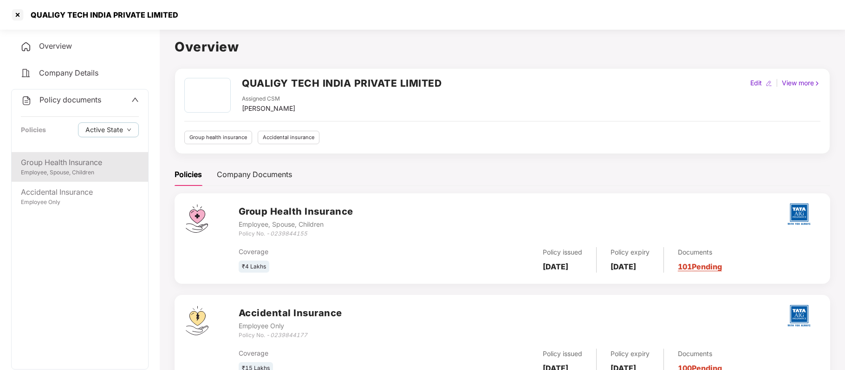
click at [72, 164] on div "Group Health Insurance" at bounding box center [80, 163] width 118 height 12
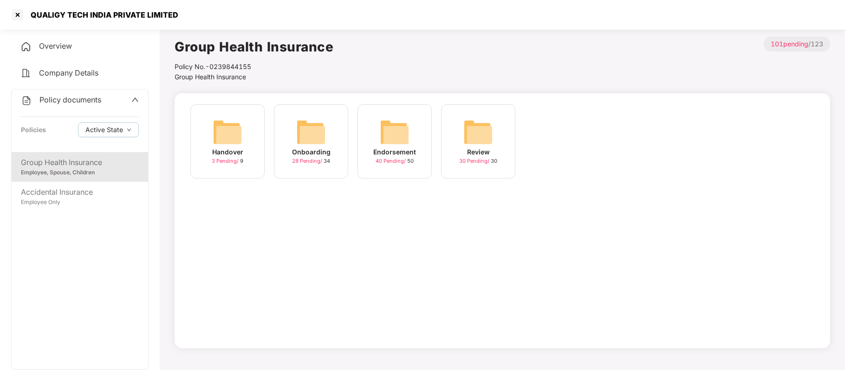
click at [392, 156] on div "Endorsement" at bounding box center [394, 152] width 43 height 10
click at [92, 195] on div "Accidental Insurance" at bounding box center [80, 193] width 118 height 12
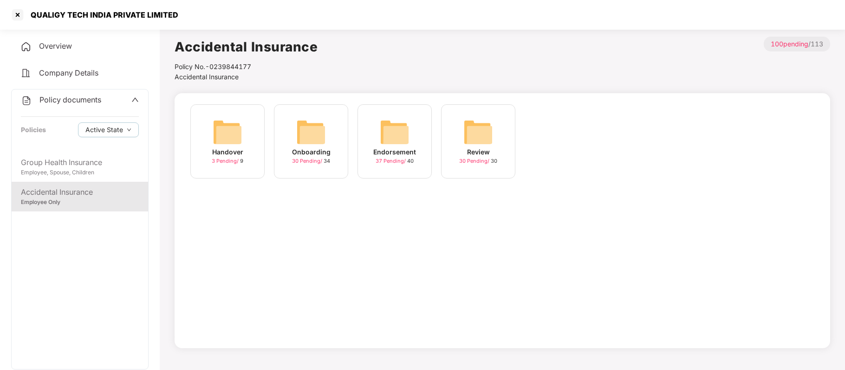
click at [383, 164] on span "37 Pending /" at bounding box center [392, 161] width 32 height 6
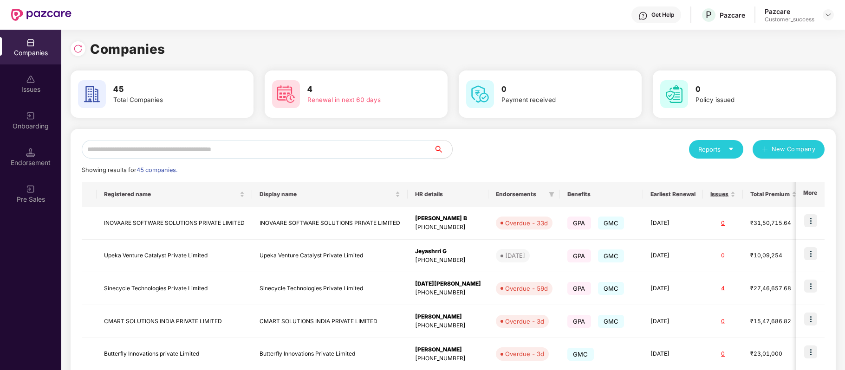
scroll to position [0, 0]
click at [244, 151] on input "text" at bounding box center [258, 149] width 352 height 19
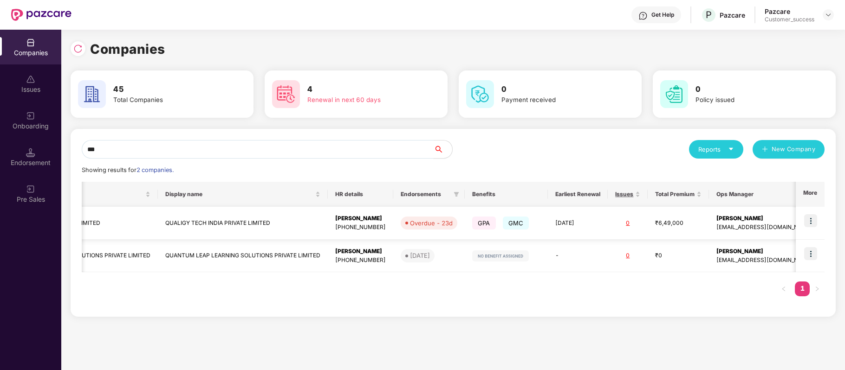
scroll to position [0, 0]
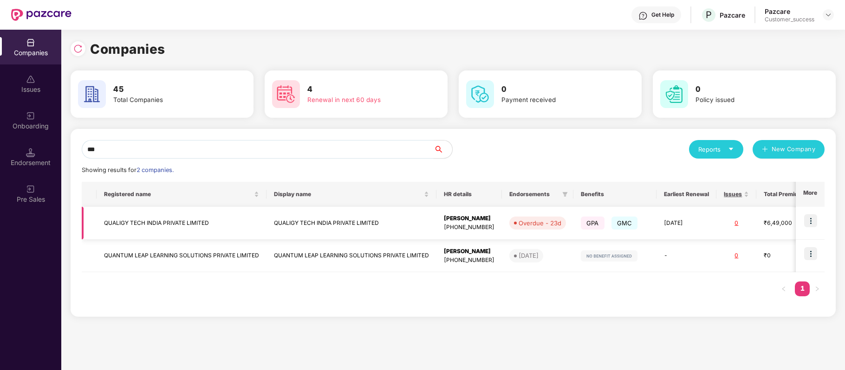
type input "***"
click at [168, 222] on td "QUALIGY TECH INDIA PRIVATE LIMITED" at bounding box center [182, 223] width 170 height 33
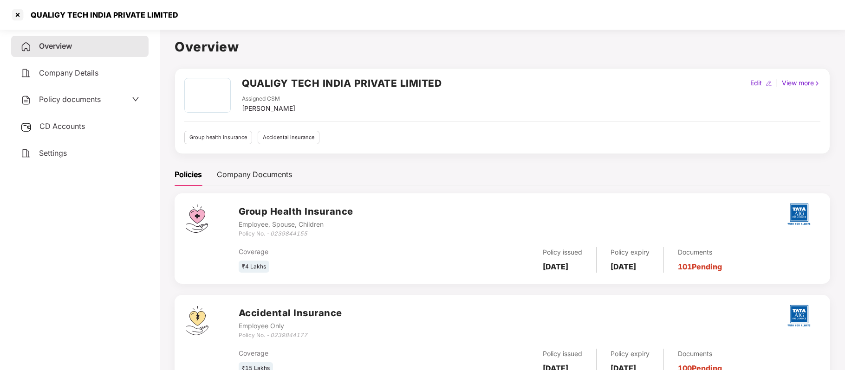
click at [53, 99] on span "Policy documents" at bounding box center [70, 99] width 62 height 9
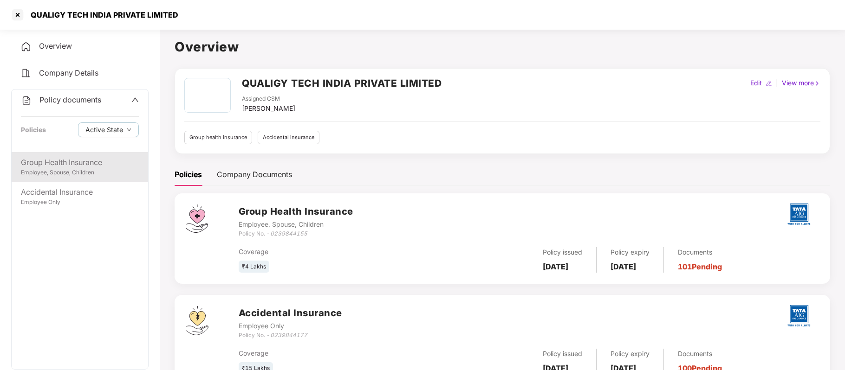
click at [72, 173] on div "Employee, Spouse, Children" at bounding box center [80, 173] width 118 height 9
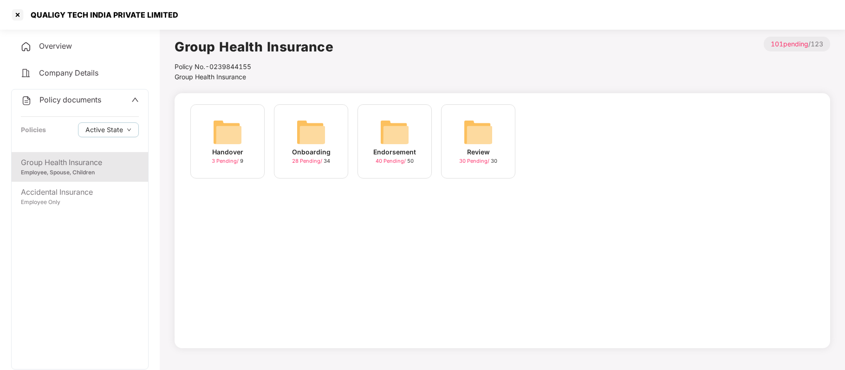
click at [388, 157] on div "40 Pending / 50" at bounding box center [395, 161] width 38 height 8
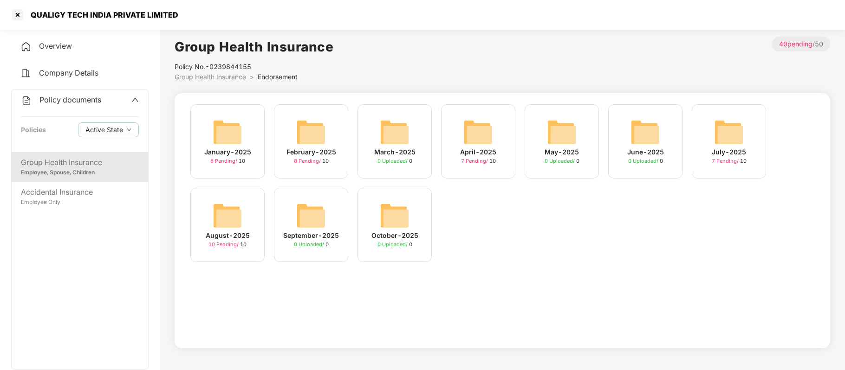
click at [715, 158] on span "7 Pending /" at bounding box center [726, 161] width 28 height 6
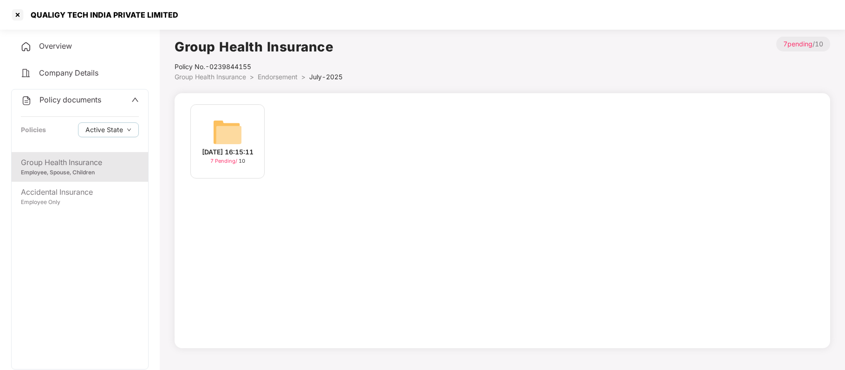
click at [229, 156] on div "[DATE] 16:15:11" at bounding box center [228, 152] width 52 height 10
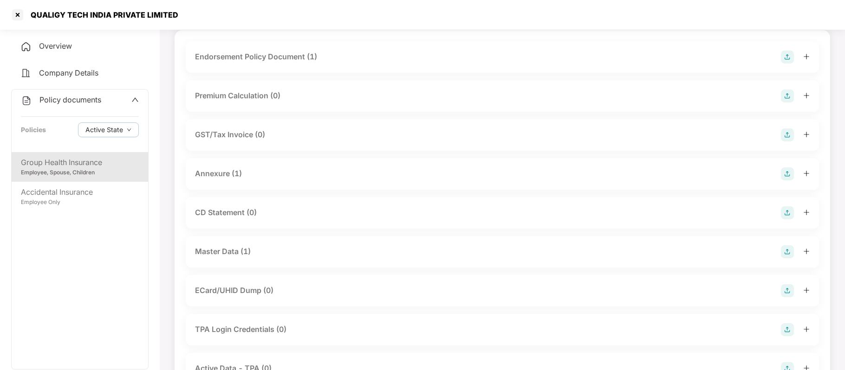
scroll to position [104, 0]
click at [244, 212] on div "Master Data (1)" at bounding box center [223, 211] width 56 height 12
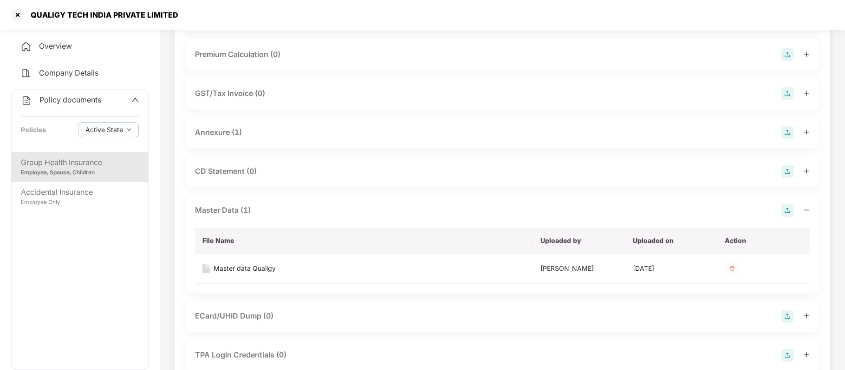
scroll to position [153, 0]
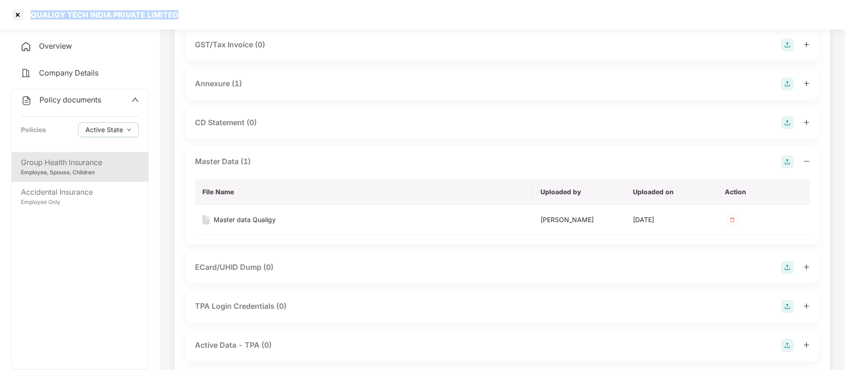
drag, startPoint x: 192, startPoint y: 19, endPoint x: 26, endPoint y: 18, distance: 165.7
click at [26, 18] on div "QUALIGY TECH INDIA PRIVATE LIMITED" at bounding box center [422, 15] width 845 height 30
copy div "QUALIGY TECH INDIA PRIVATE LIMITED"
